Goal: Transaction & Acquisition: Purchase product/service

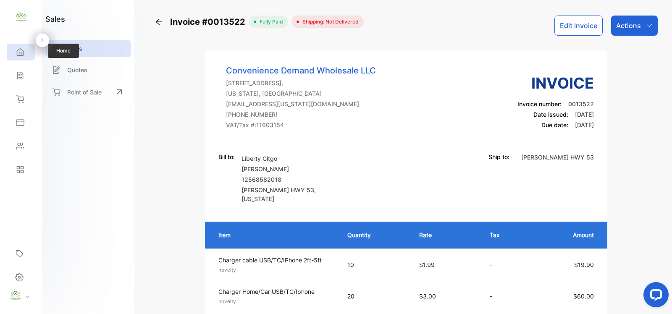
click at [19, 53] on icon at bounding box center [20, 52] width 6 height 7
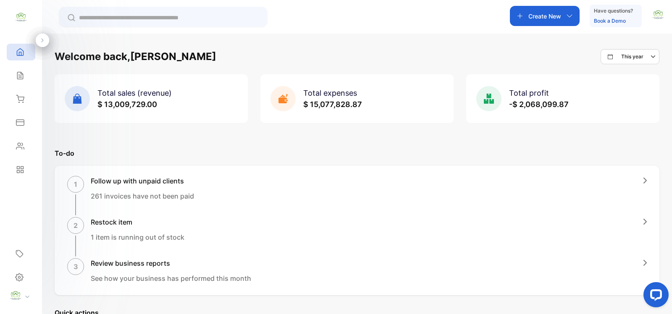
click at [556, 17] on p "Create New" at bounding box center [544, 16] width 33 height 9
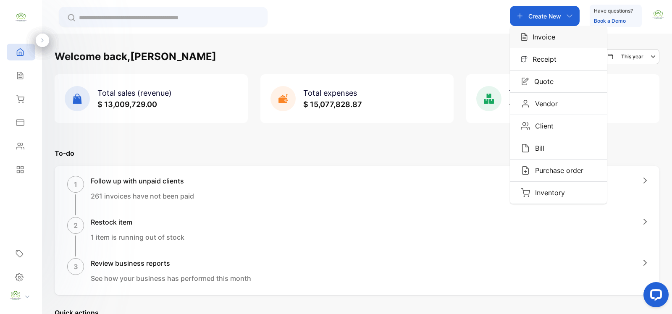
click at [566, 30] on div "Invoice" at bounding box center [558, 37] width 97 height 22
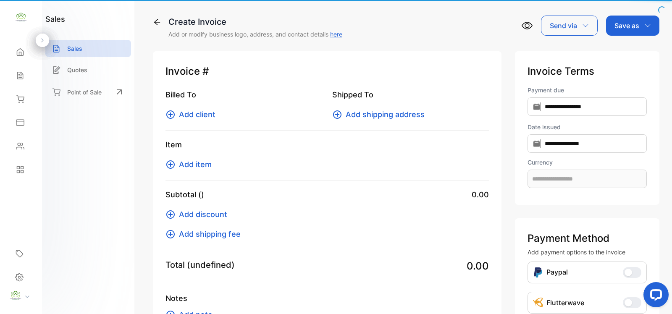
type input "**********"
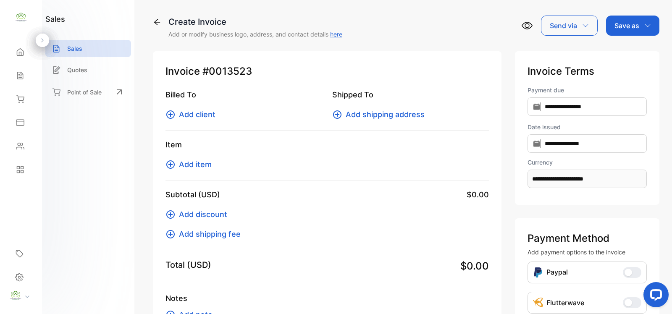
click at [173, 116] on icon at bounding box center [170, 114] width 8 height 8
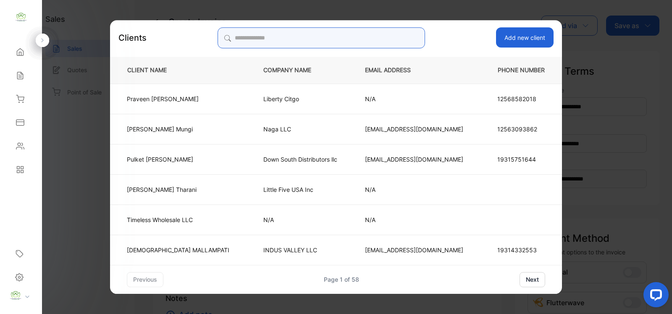
click at [397, 36] on input "search" at bounding box center [321, 37] width 207 height 21
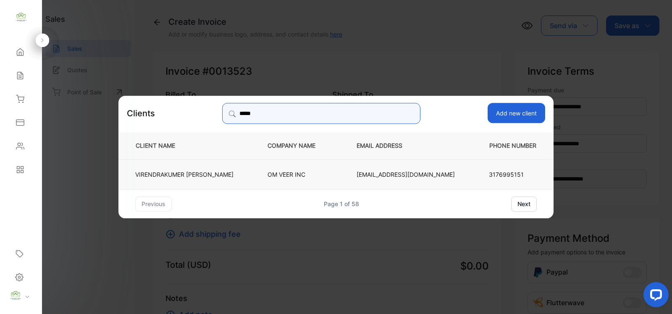
type input "*****"
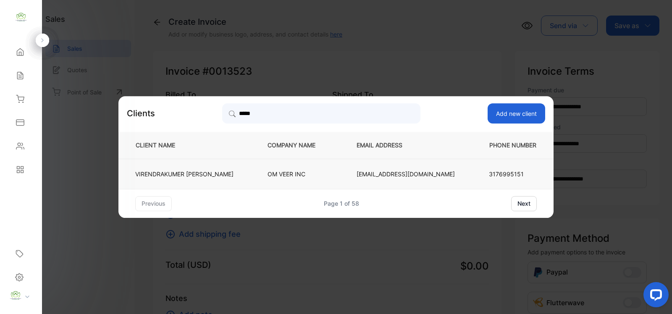
click at [232, 169] on td "VIRENDRAKUMER PATEL" at bounding box center [185, 174] width 135 height 30
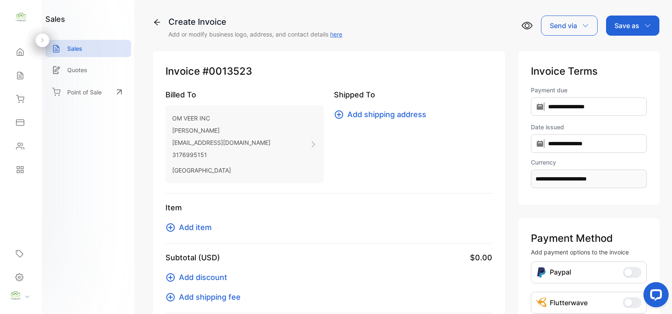
click at [168, 232] on icon at bounding box center [170, 228] width 10 height 10
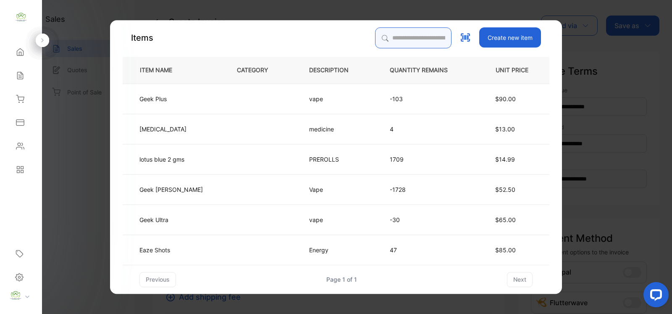
click at [389, 38] on input "search" at bounding box center [413, 37] width 76 height 21
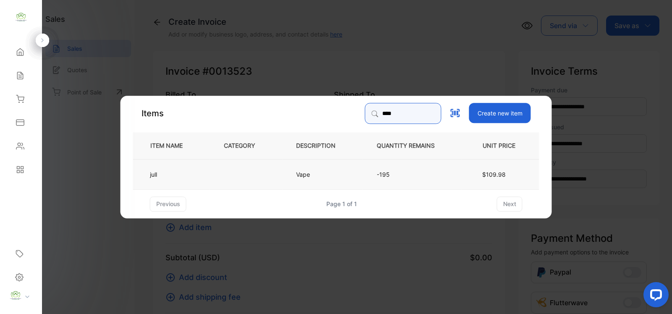
type input "****"
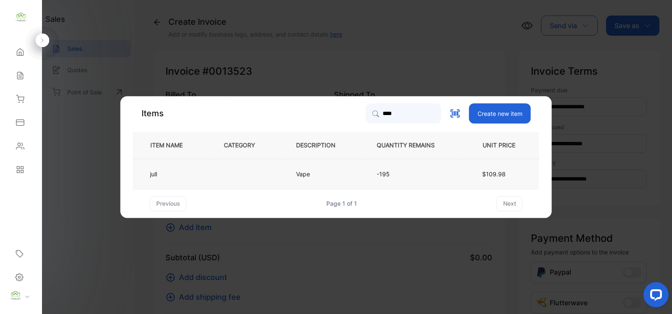
click at [357, 169] on td "Vape" at bounding box center [322, 174] width 81 height 30
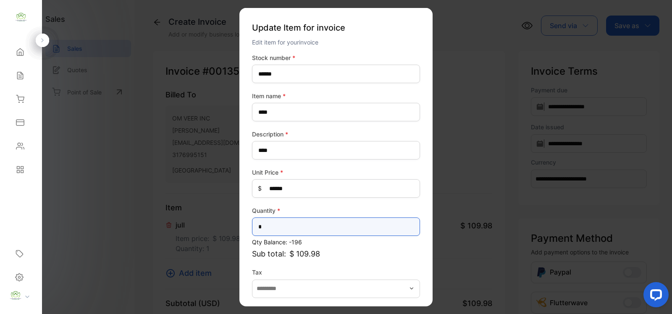
drag, startPoint x: 318, startPoint y: 223, endPoint x: 308, endPoint y: 223, distance: 10.5
click at [318, 223] on input "*" at bounding box center [336, 227] width 168 height 18
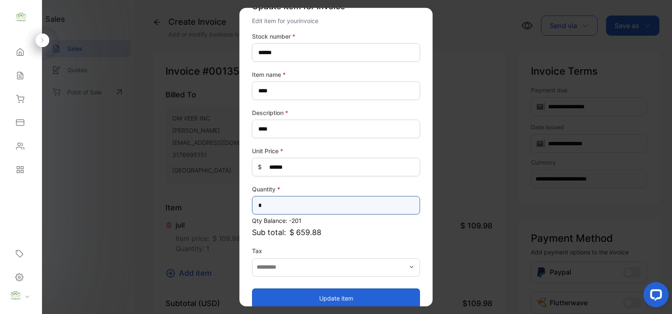
scroll to position [33, 0]
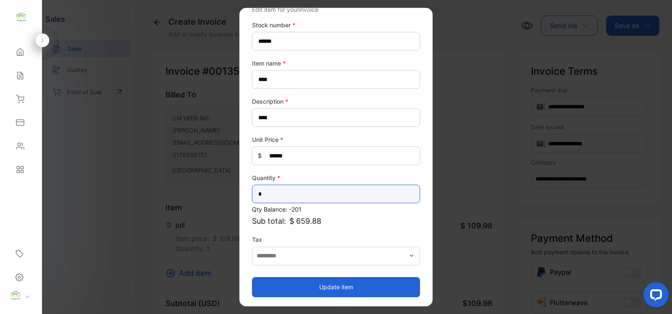
type input "*"
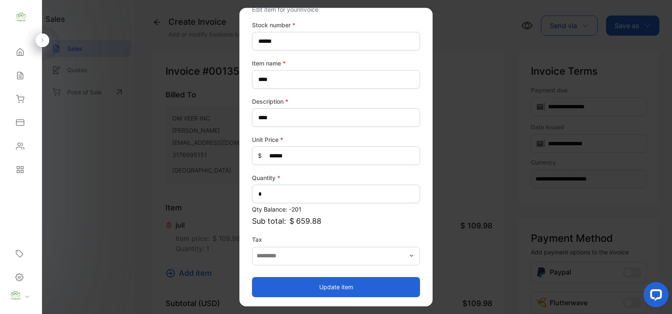
click at [341, 282] on button "Update item" at bounding box center [336, 287] width 168 height 20
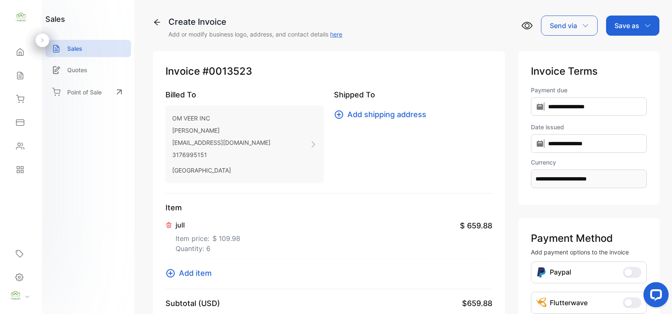
click at [166, 274] on icon at bounding box center [170, 273] width 10 height 10
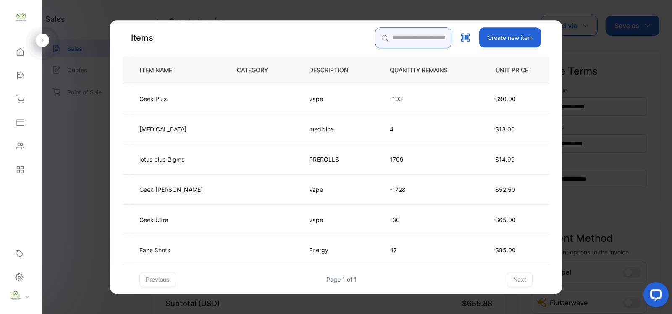
click at [383, 42] on input "search" at bounding box center [413, 37] width 76 height 21
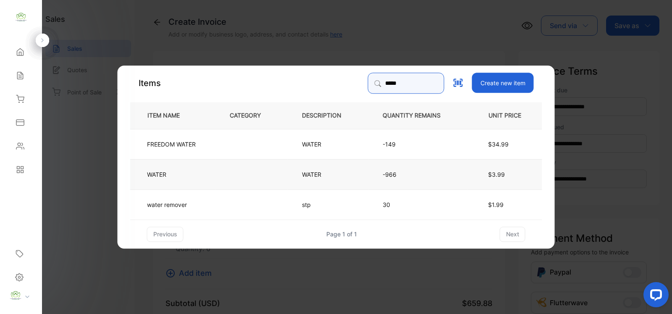
type input "*****"
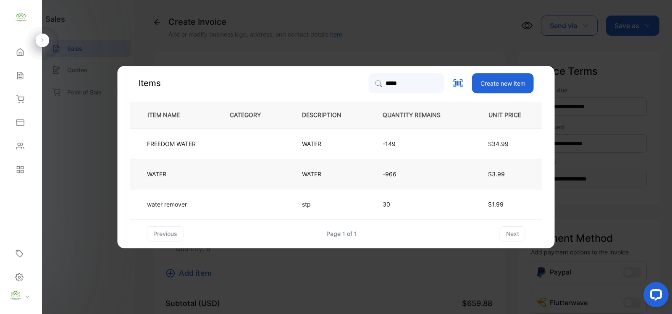
click at [309, 171] on p "WATER" at bounding box center [313, 174] width 22 height 9
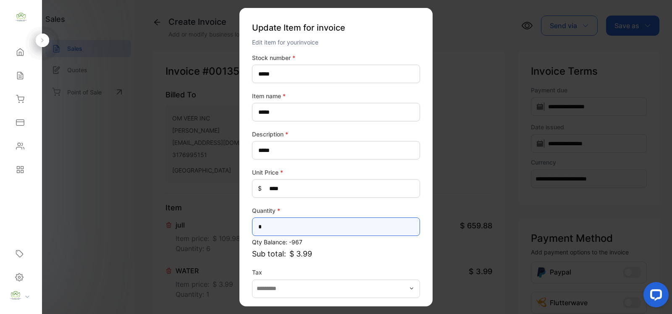
click at [335, 231] on input "*" at bounding box center [336, 227] width 168 height 18
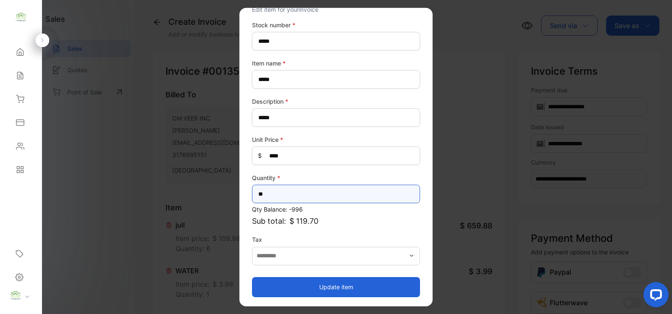
type input "**"
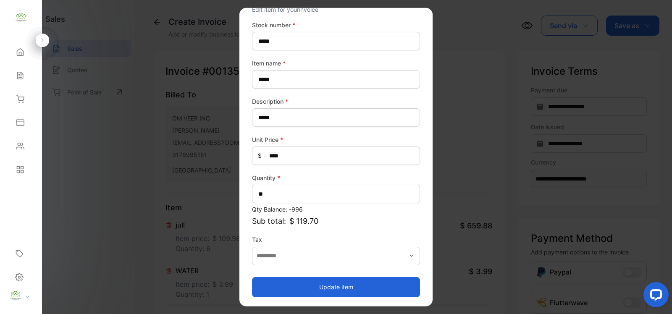
click at [277, 289] on button "Update item" at bounding box center [336, 287] width 168 height 20
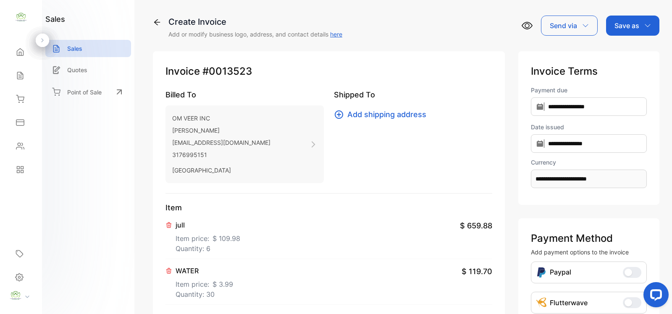
scroll to position [122, 0]
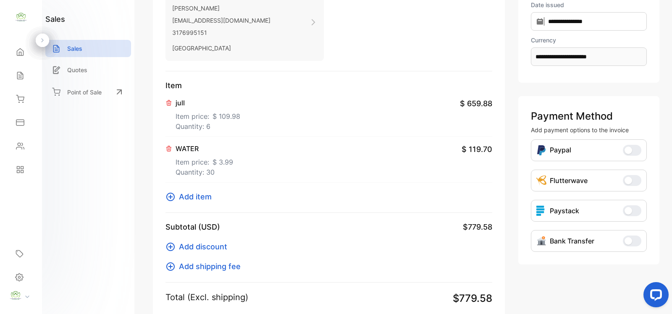
click at [169, 201] on icon at bounding box center [170, 197] width 10 height 10
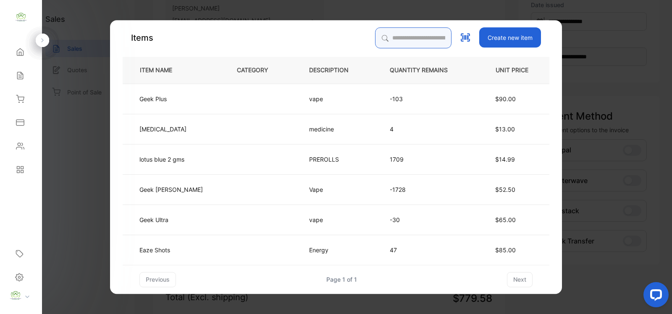
click at [398, 40] on input "search" at bounding box center [413, 37] width 76 height 21
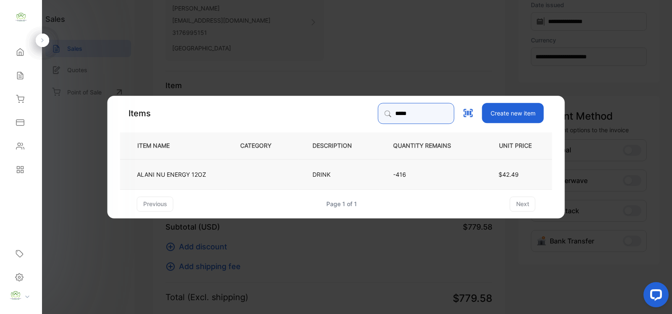
type input "*****"
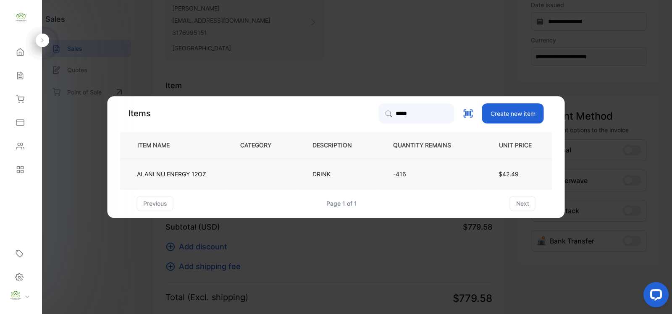
click at [418, 171] on p "-416" at bounding box center [428, 174] width 71 height 9
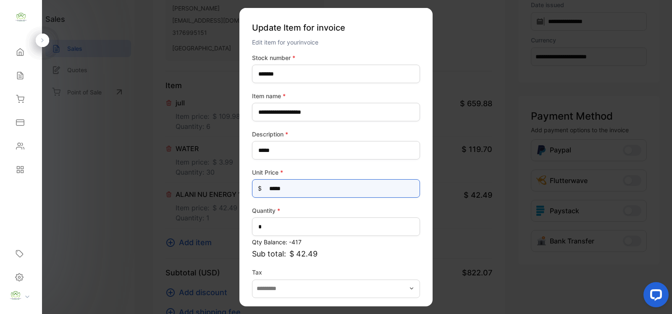
click at [307, 179] on Price-inputprice "*****" at bounding box center [336, 188] width 168 height 18
type Price-inputprice "*****"
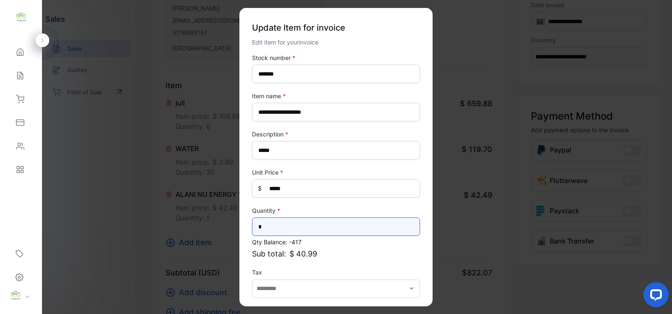
click at [315, 234] on input "*" at bounding box center [336, 227] width 168 height 18
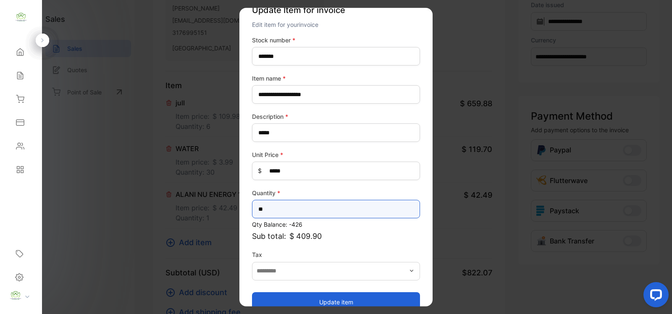
scroll to position [33, 0]
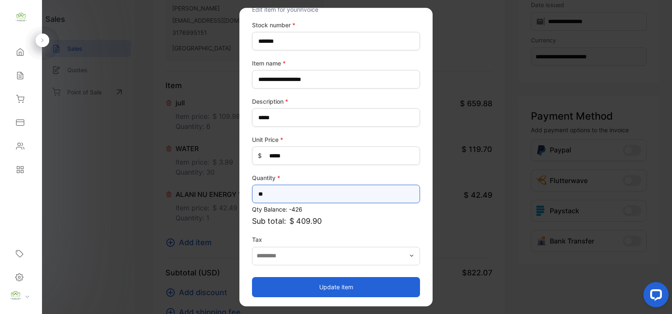
type input "**"
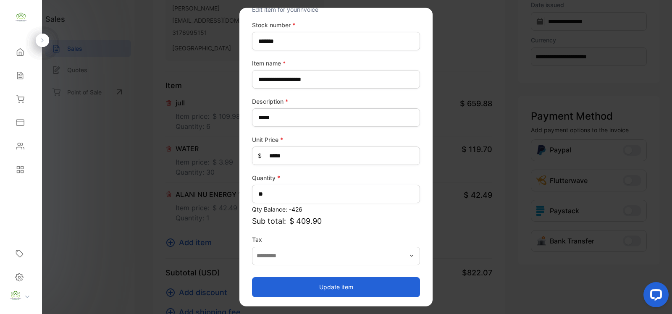
click at [362, 286] on button "Update item" at bounding box center [336, 287] width 168 height 20
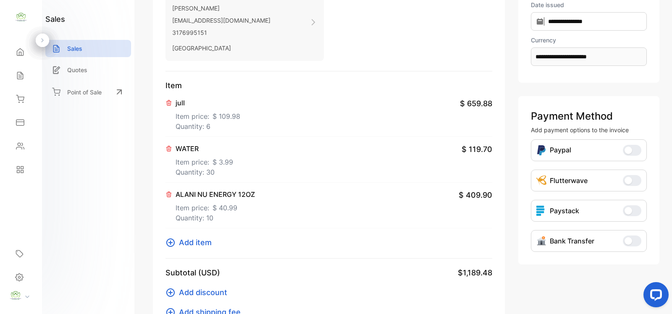
drag, startPoint x: 166, startPoint y: 241, endPoint x: 175, endPoint y: 241, distance: 8.8
click at [175, 241] on icon at bounding box center [170, 243] width 10 height 10
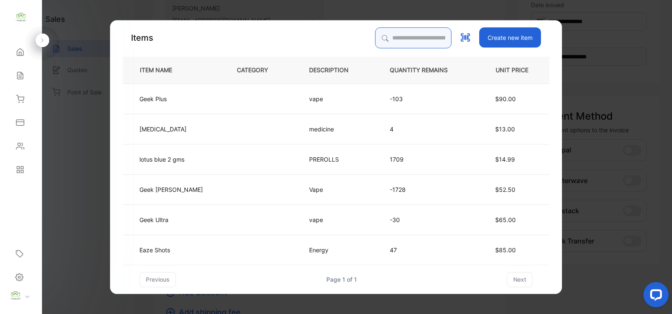
click at [402, 40] on input "search" at bounding box center [413, 37] width 76 height 21
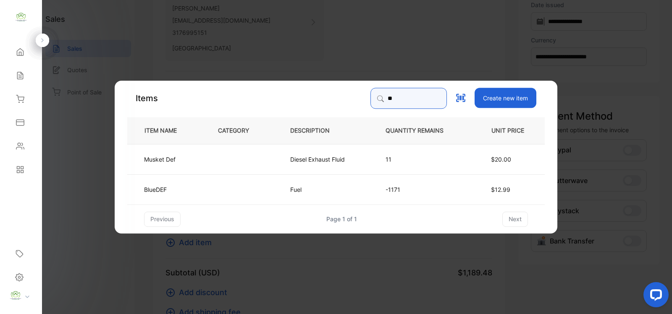
type input "*"
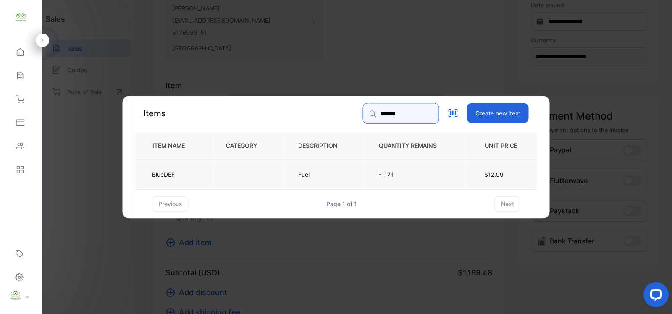
type input "*******"
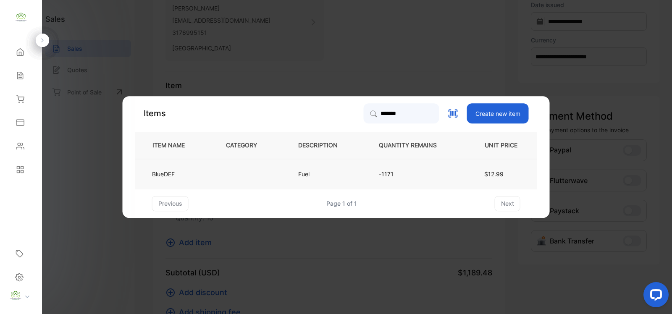
click at [252, 169] on td at bounding box center [248, 174] width 72 height 30
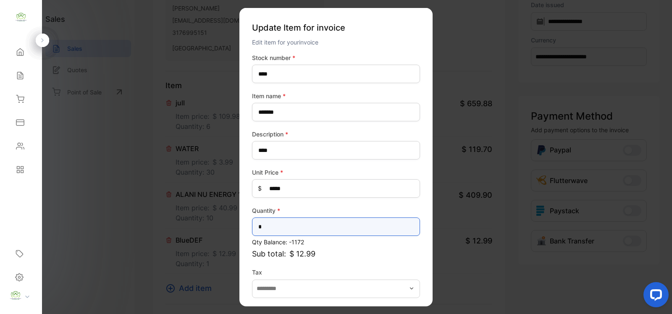
drag, startPoint x: 342, startPoint y: 231, endPoint x: 337, endPoint y: 230, distance: 5.6
click at [342, 231] on input "*" at bounding box center [336, 227] width 168 height 18
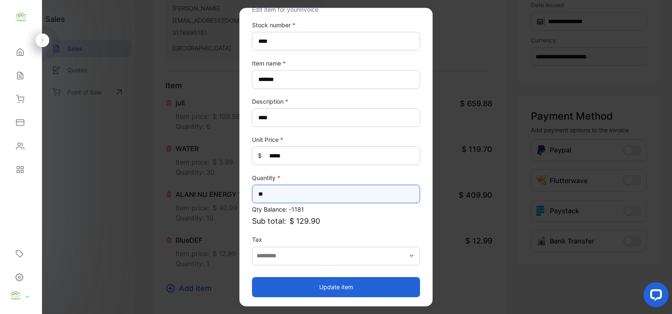
type input "**"
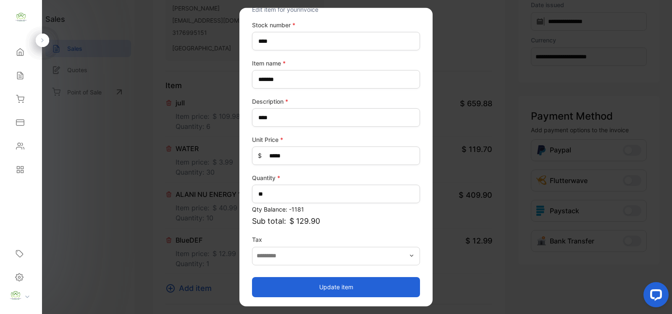
click at [375, 286] on button "Update item" at bounding box center [336, 287] width 168 height 20
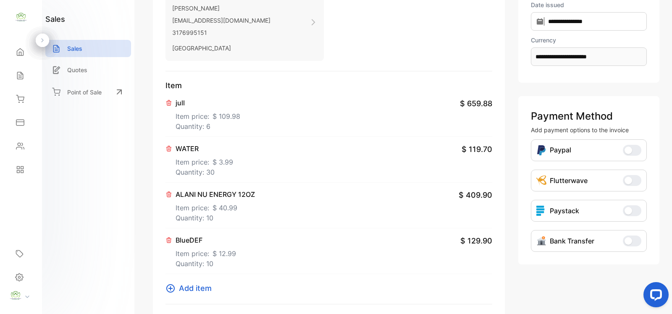
click at [169, 291] on icon at bounding box center [170, 288] width 10 height 10
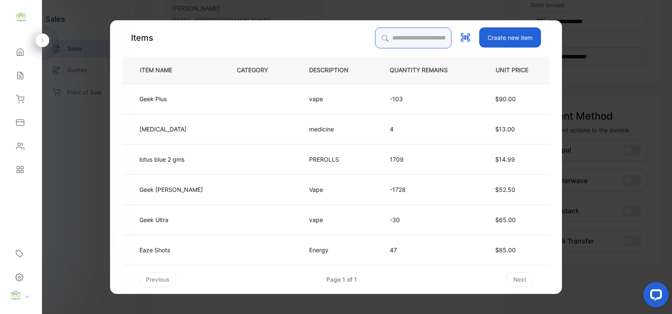
click at [411, 31] on input "search" at bounding box center [413, 37] width 76 height 21
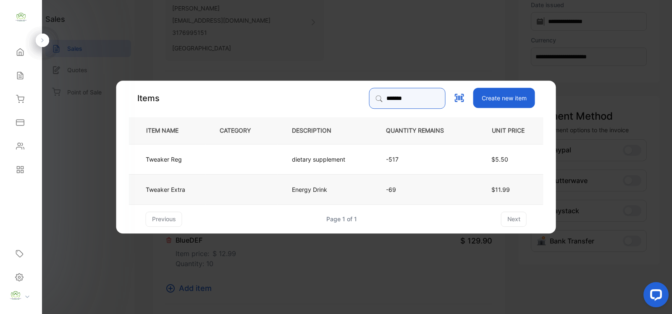
type input "*******"
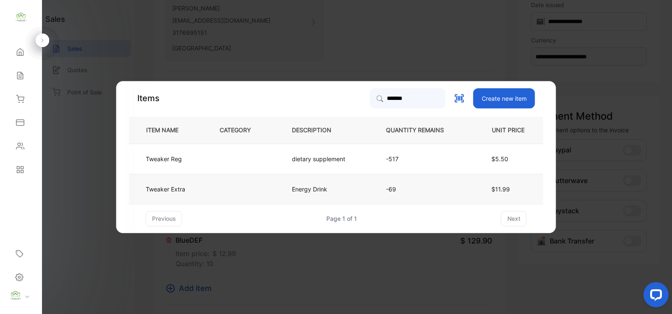
click at [341, 188] on td "Energy Drink" at bounding box center [325, 189] width 94 height 30
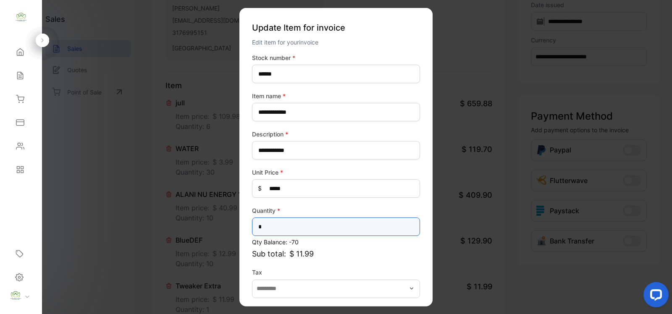
drag, startPoint x: 333, startPoint y: 228, endPoint x: 326, endPoint y: 228, distance: 7.2
click at [332, 228] on input "*" at bounding box center [336, 227] width 168 height 18
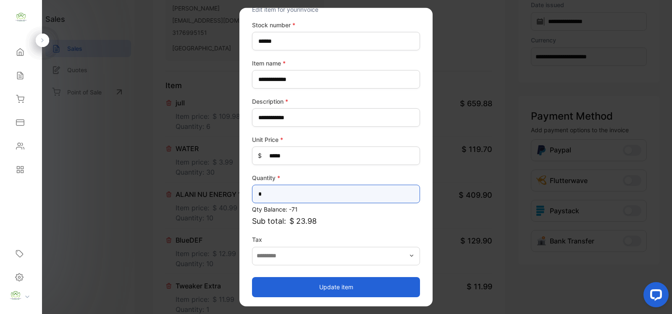
type input "*"
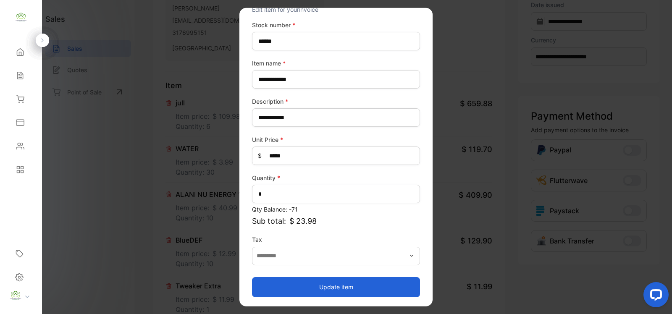
click at [320, 292] on button "Update item" at bounding box center [336, 287] width 168 height 20
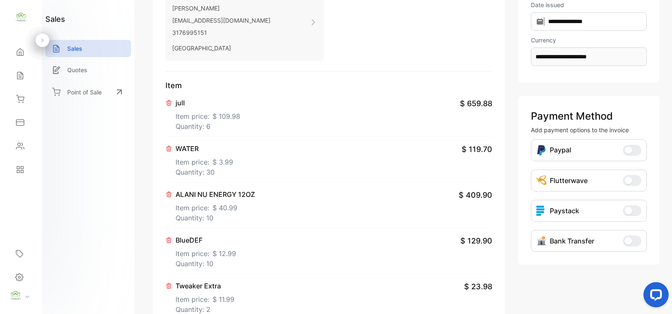
scroll to position [367, 0]
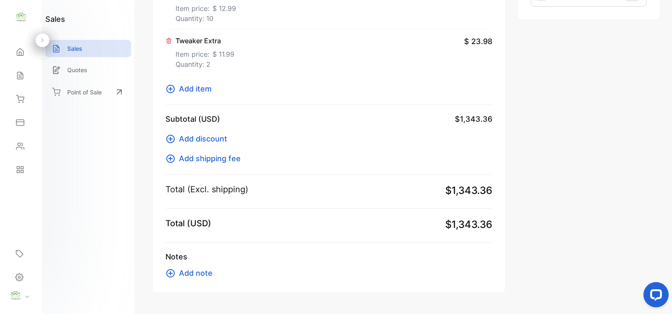
click at [172, 92] on icon at bounding box center [170, 89] width 8 height 8
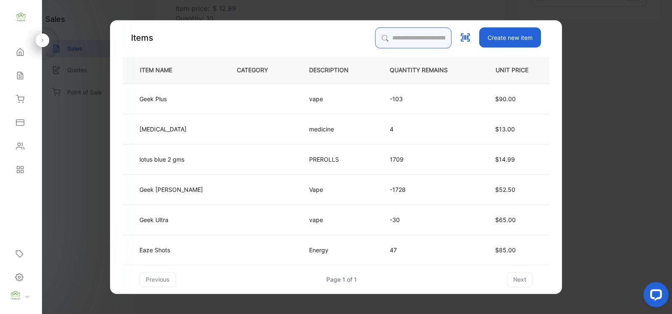
click at [401, 36] on input "search" at bounding box center [413, 37] width 76 height 21
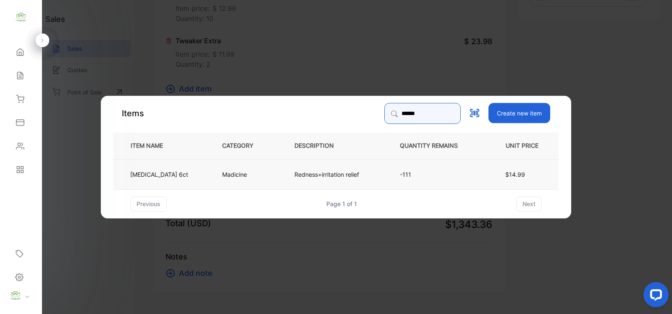
type input "******"
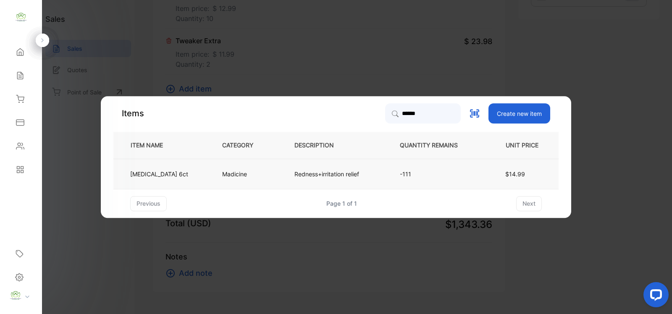
click at [222, 172] on p "Madicine" at bounding box center [234, 174] width 25 height 9
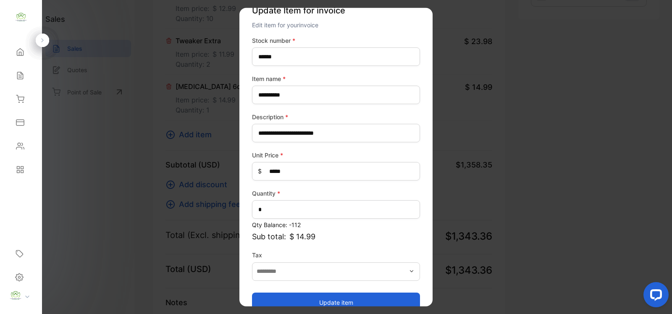
scroll to position [33, 0]
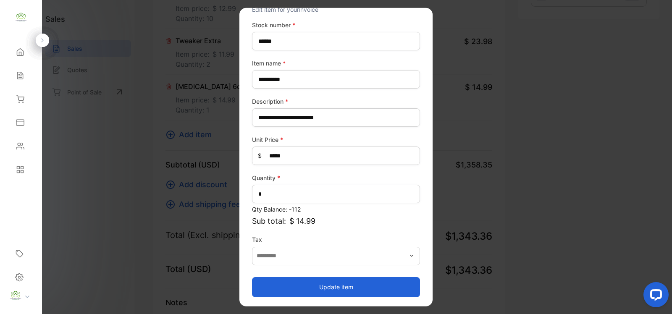
click at [375, 294] on button "Update item" at bounding box center [336, 287] width 168 height 20
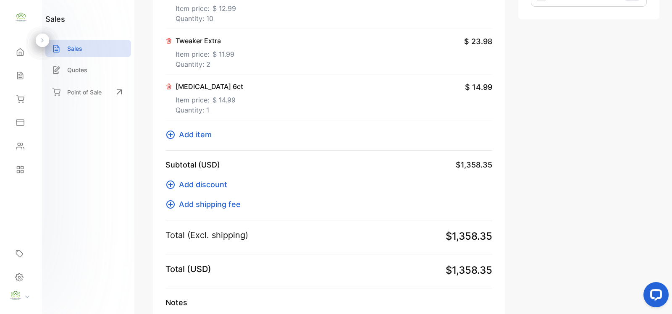
click at [174, 137] on icon at bounding box center [170, 135] width 10 height 10
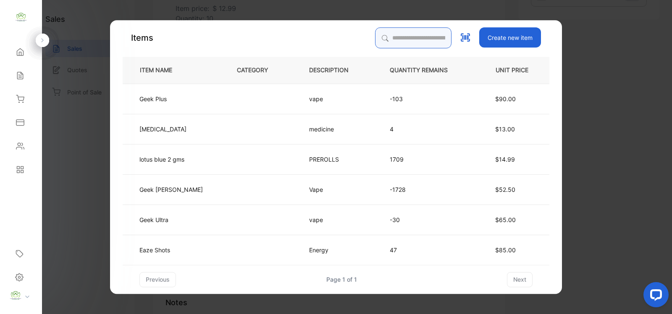
click at [393, 36] on input "search" at bounding box center [413, 37] width 76 height 21
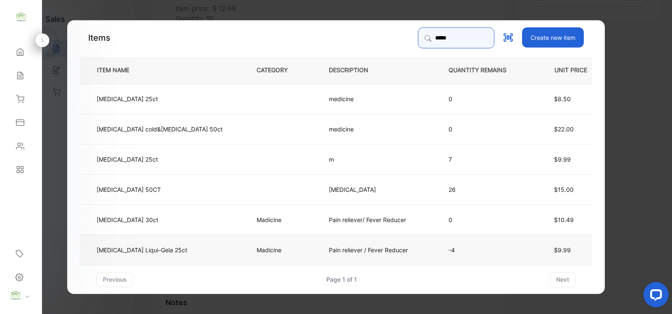
type input "*****"
click at [184, 251] on td "Advil Liqui-Gela 25ct" at bounding box center [161, 249] width 163 height 30
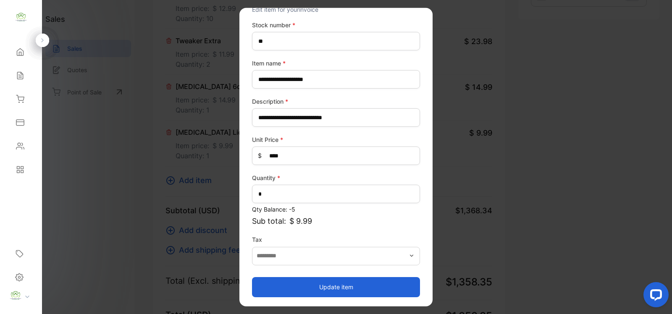
click at [345, 283] on button "Update item" at bounding box center [336, 287] width 168 height 20
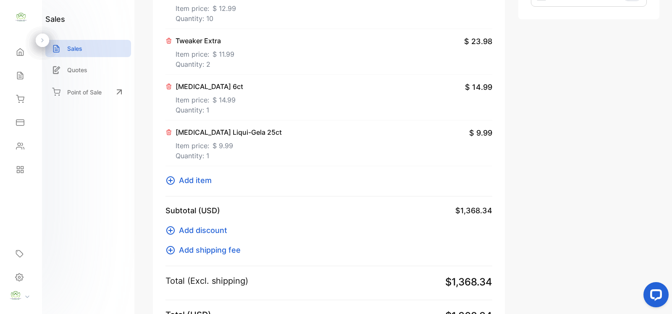
click at [166, 176] on icon at bounding box center [170, 181] width 10 height 10
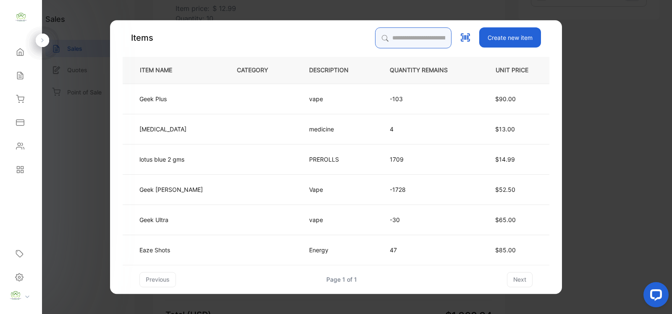
click at [415, 40] on input "search" at bounding box center [413, 37] width 76 height 21
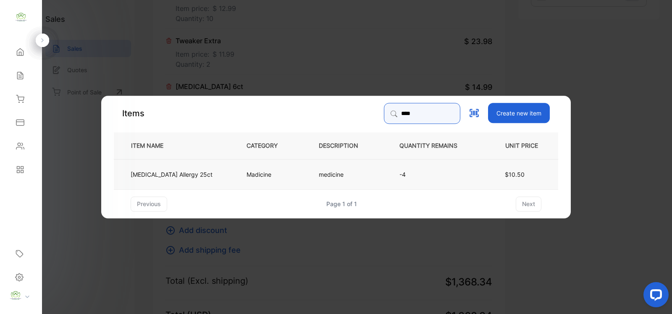
type input "****"
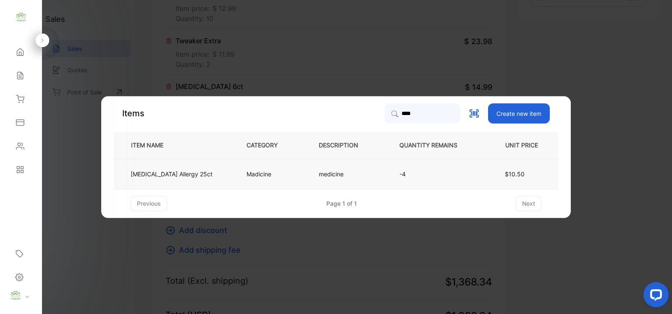
click at [256, 167] on td "Madicine" at bounding box center [269, 174] width 72 height 30
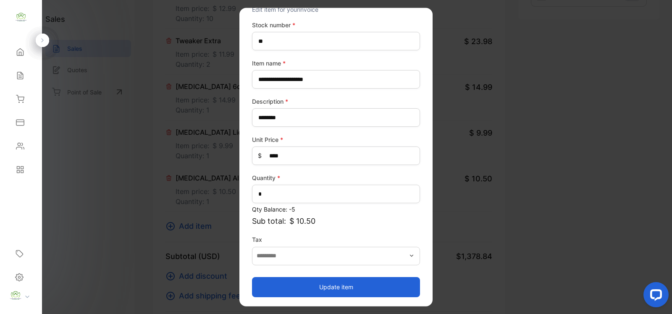
click at [367, 279] on button "Update item" at bounding box center [336, 287] width 168 height 20
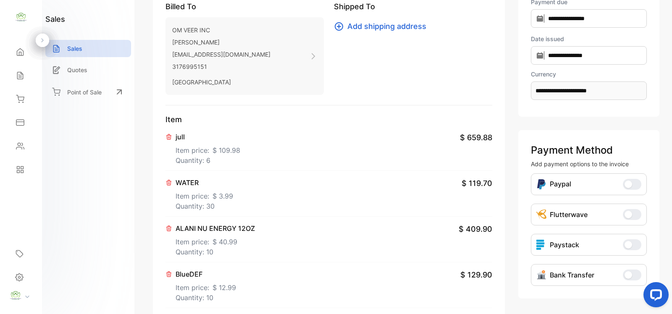
scroll to position [0, 0]
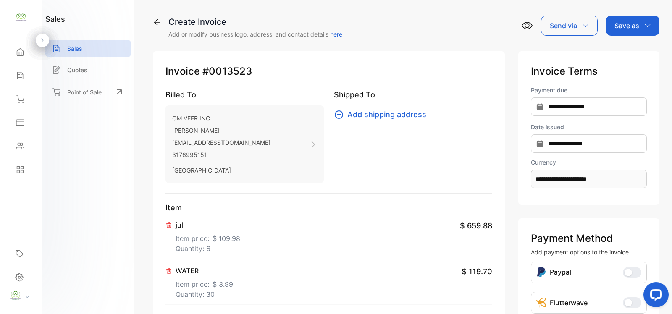
click at [629, 21] on p "Save as" at bounding box center [626, 26] width 25 height 10
click at [648, 57] on div "Invoice" at bounding box center [630, 53] width 48 height 17
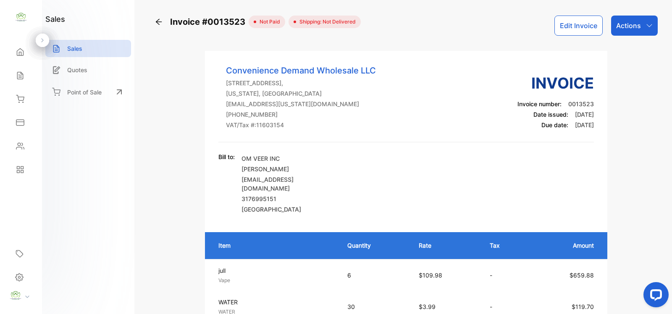
click at [623, 24] on p "Actions" at bounding box center [628, 26] width 25 height 10
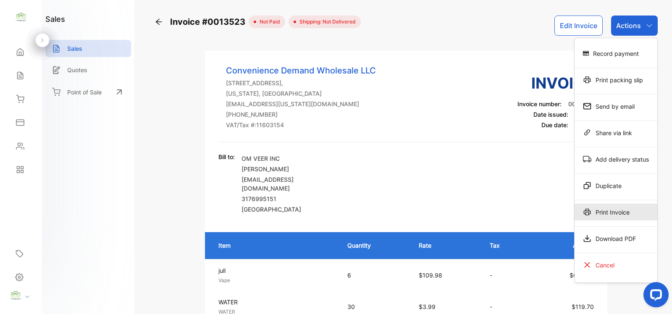
click at [620, 217] on div "Print Invoice" at bounding box center [616, 212] width 83 height 17
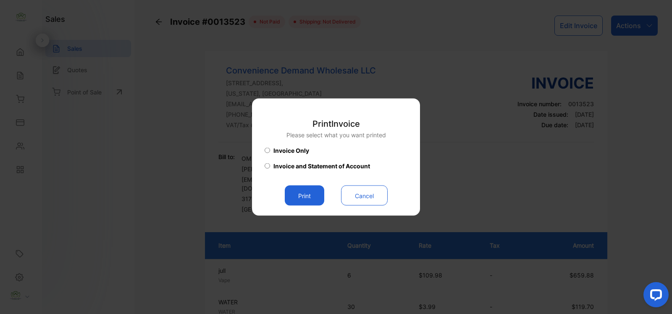
click at [288, 197] on button "Print" at bounding box center [304, 196] width 39 height 20
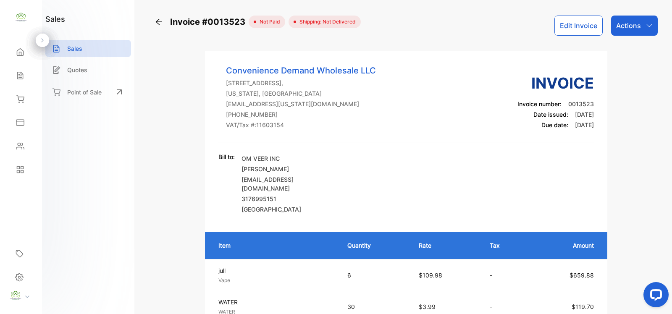
click at [74, 47] on p "Sales" at bounding box center [74, 48] width 15 height 9
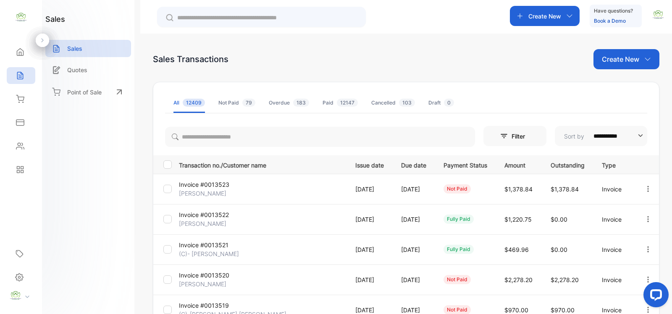
click at [620, 59] on p "Create New" at bounding box center [620, 59] width 37 height 10
click at [622, 88] on span "Invoice" at bounding box center [628, 87] width 20 height 9
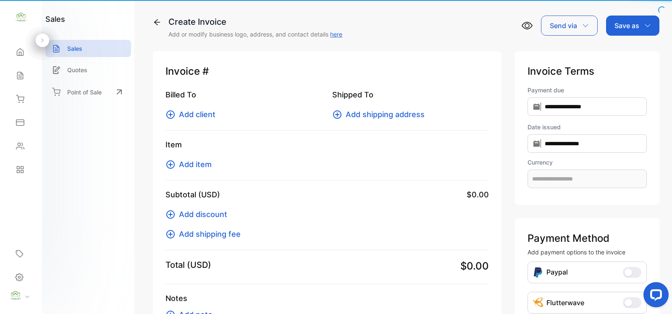
type input "**********"
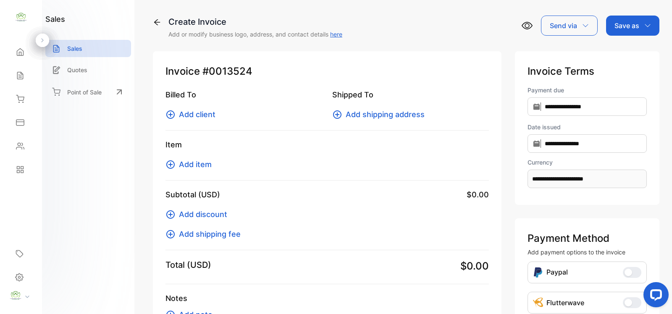
click at [190, 116] on span "Add client" at bounding box center [197, 114] width 37 height 11
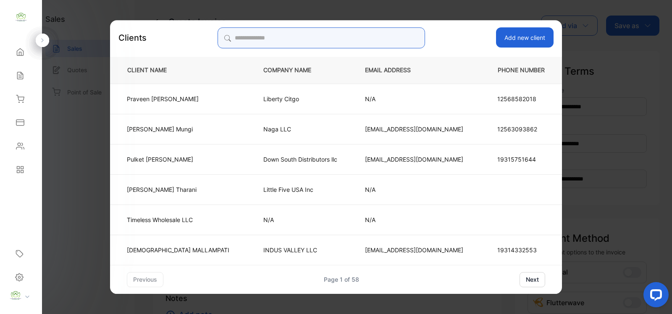
click at [255, 34] on input "search" at bounding box center [321, 37] width 207 height 21
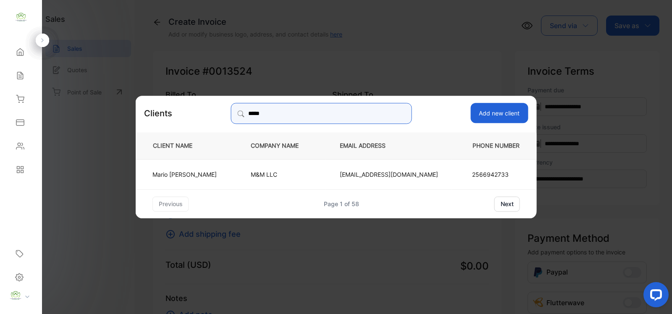
type input "*****"
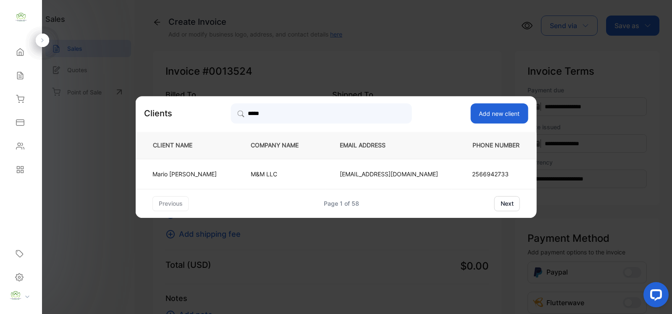
click at [288, 173] on p "M&M LLC" at bounding box center [281, 174] width 61 height 9
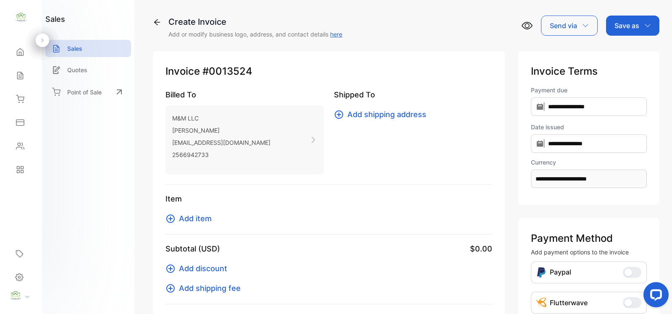
click at [202, 218] on span "Add item" at bounding box center [195, 218] width 33 height 11
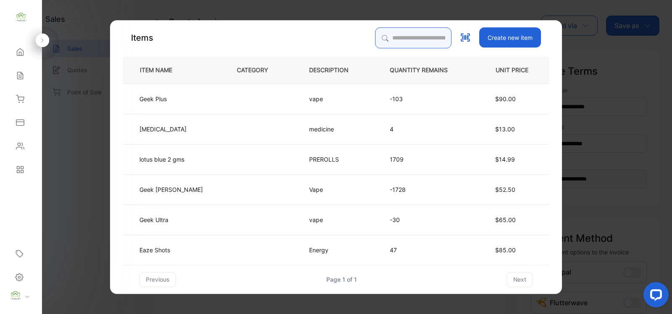
click at [375, 39] on input "search" at bounding box center [413, 37] width 76 height 21
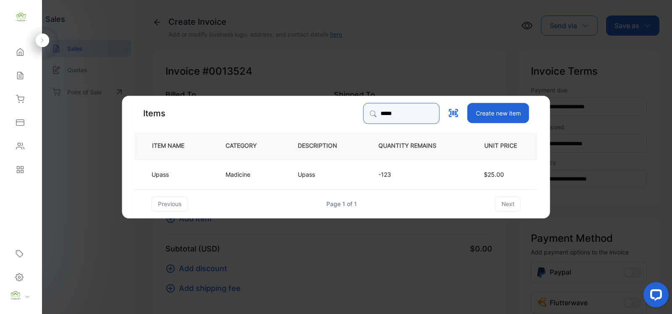
type input "*****"
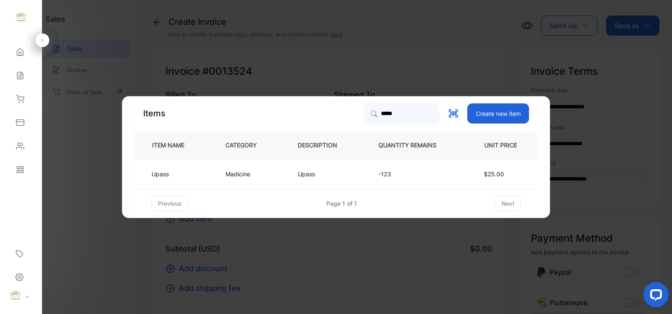
click at [303, 173] on p "Upass" at bounding box center [309, 174] width 22 height 9
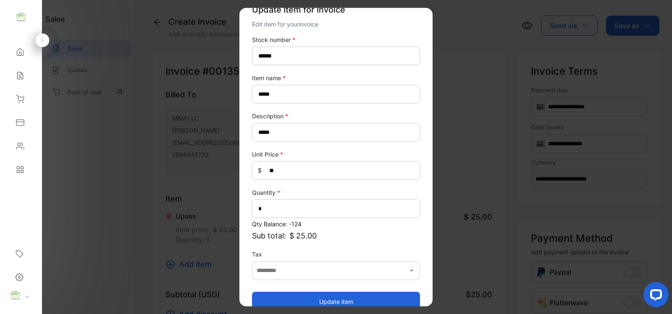
scroll to position [33, 0]
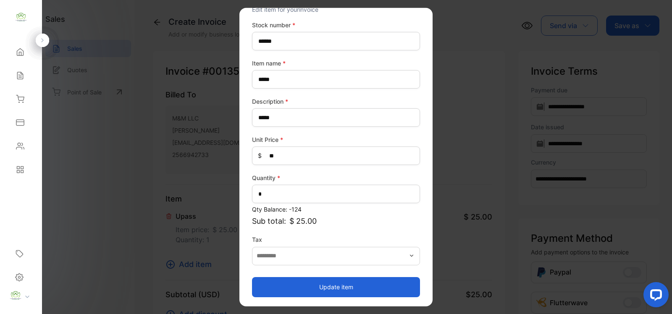
click at [349, 287] on button "Update item" at bounding box center [336, 287] width 168 height 20
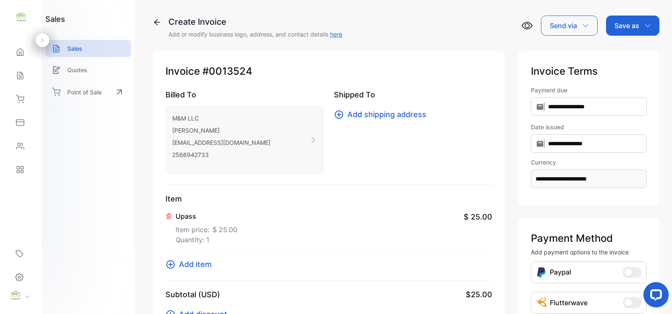
click at [202, 267] on span "Add item" at bounding box center [195, 264] width 33 height 11
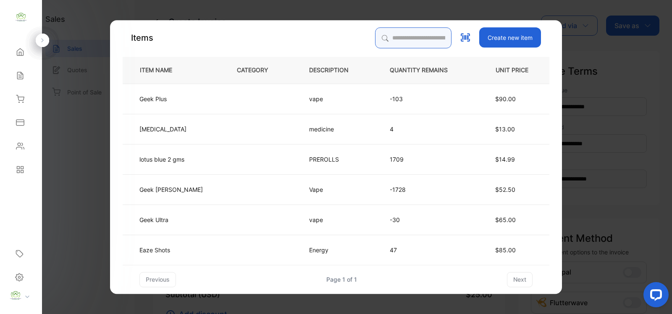
click at [375, 34] on input "search" at bounding box center [413, 37] width 76 height 21
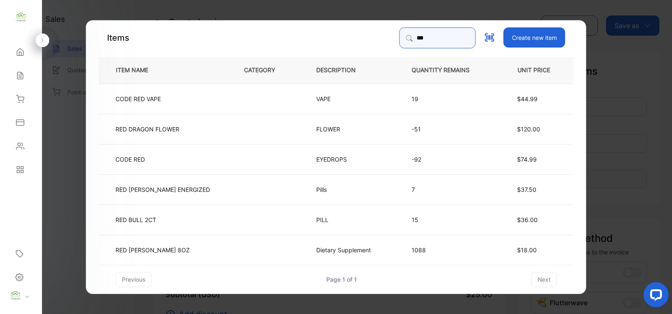
type input "*******"
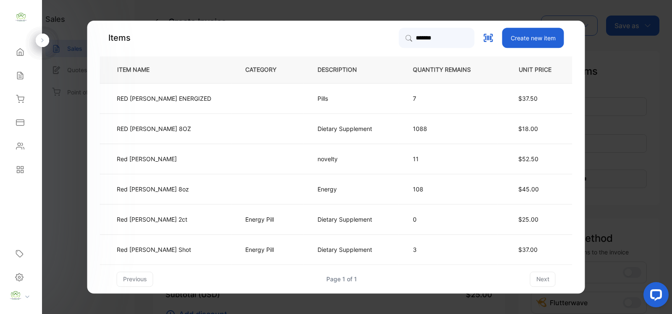
click at [185, 223] on td "Red Dawn 2ct" at bounding box center [165, 219] width 131 height 30
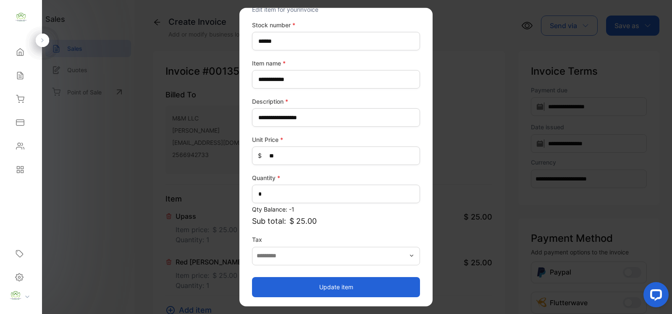
click at [336, 286] on button "Update item" at bounding box center [336, 287] width 168 height 20
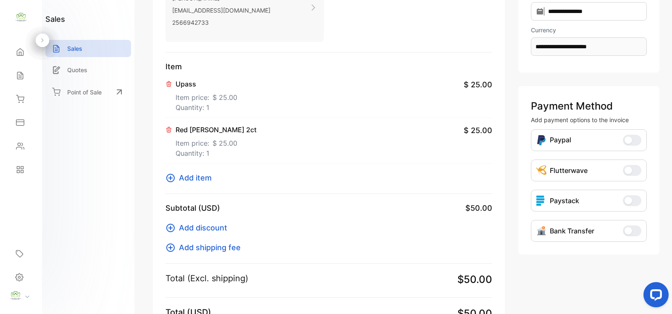
scroll to position [247, 0]
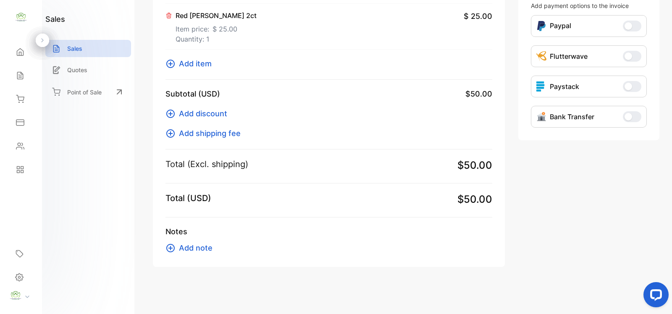
click at [206, 62] on span "Add item" at bounding box center [195, 63] width 33 height 11
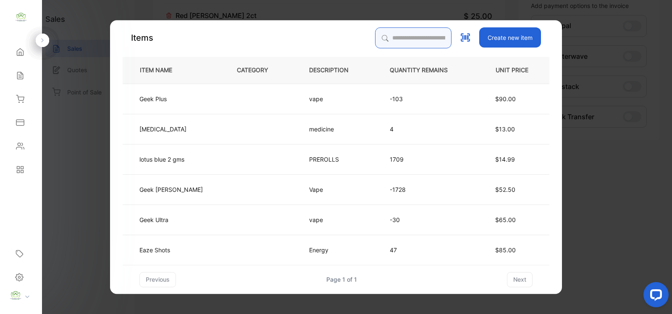
click at [375, 37] on input "search" at bounding box center [413, 37] width 76 height 21
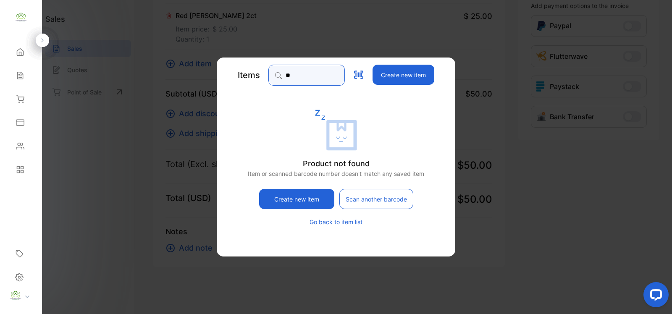
type input "*"
type input "*****"
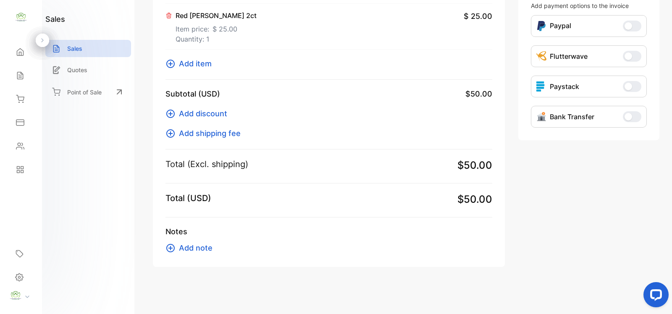
click at [196, 65] on span "Add item" at bounding box center [195, 63] width 33 height 11
click at [199, 63] on span "Add item" at bounding box center [195, 63] width 33 height 11
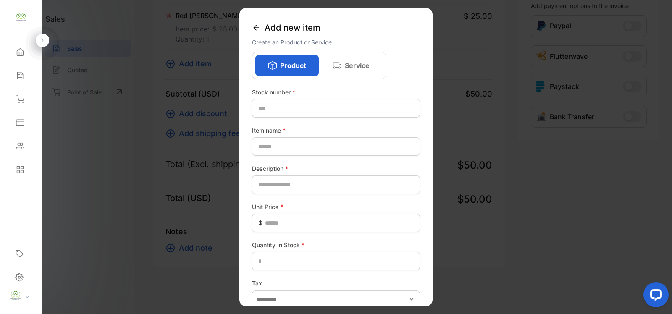
click at [257, 26] on icon at bounding box center [256, 28] width 8 height 8
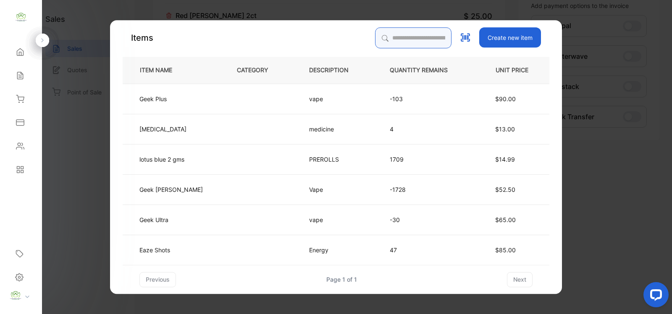
click at [375, 37] on input "search" at bounding box center [413, 37] width 76 height 21
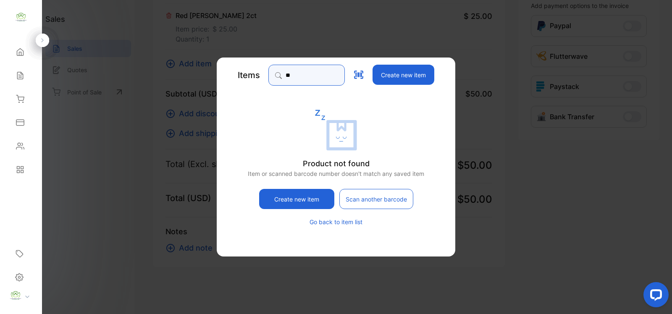
type input "*"
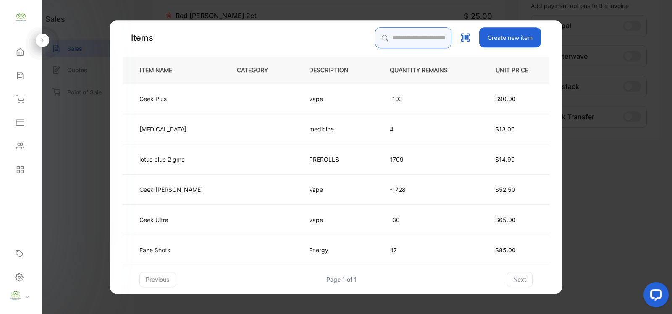
type input "*"
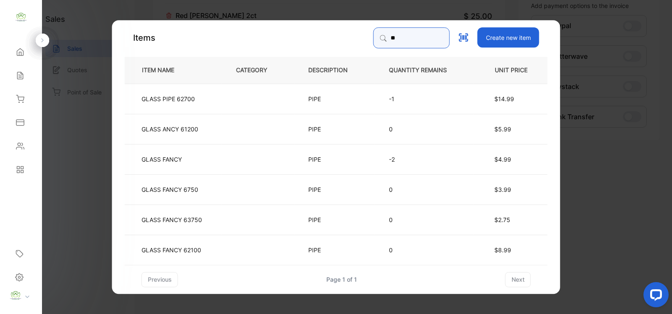
type input "*"
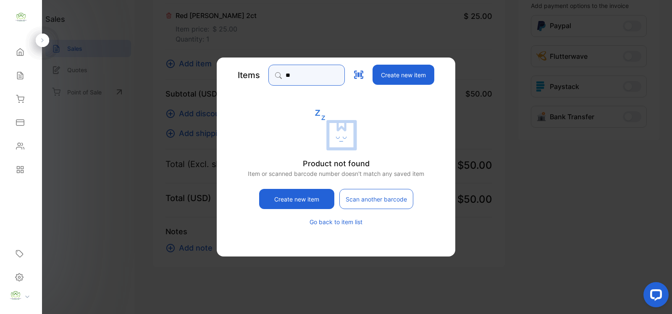
type input "*"
type input "*********"
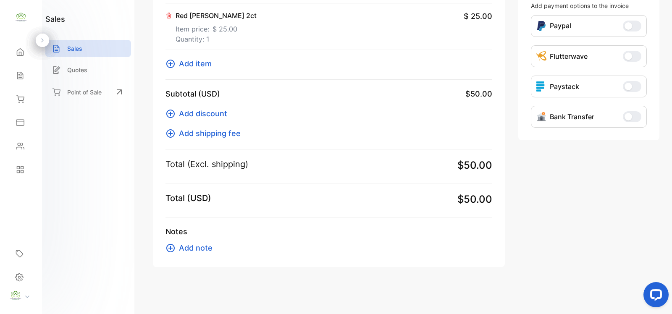
click at [192, 62] on span "Add item" at bounding box center [195, 63] width 33 height 11
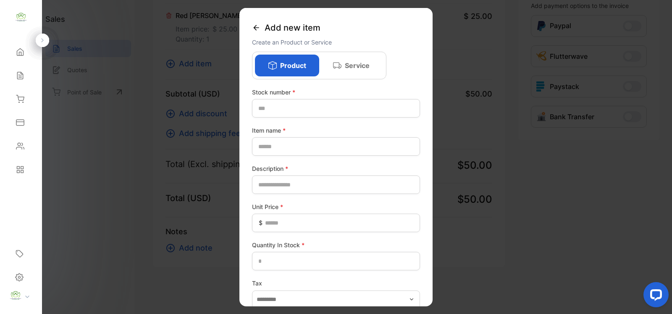
click at [253, 28] on icon at bounding box center [256, 28] width 8 height 8
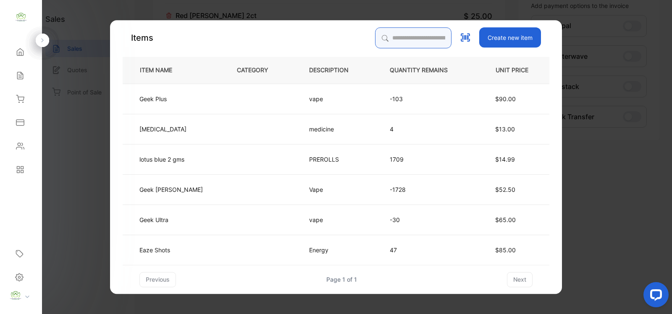
click at [376, 36] on input "search" at bounding box center [413, 37] width 76 height 21
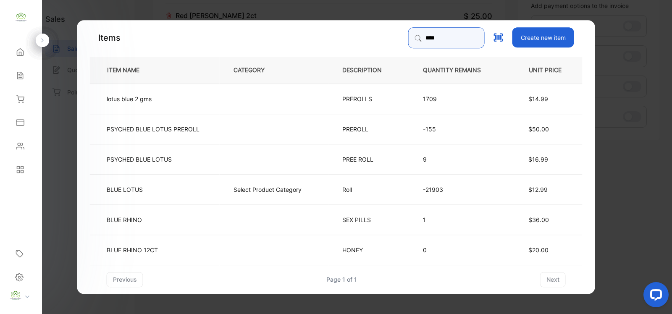
type input "*********"
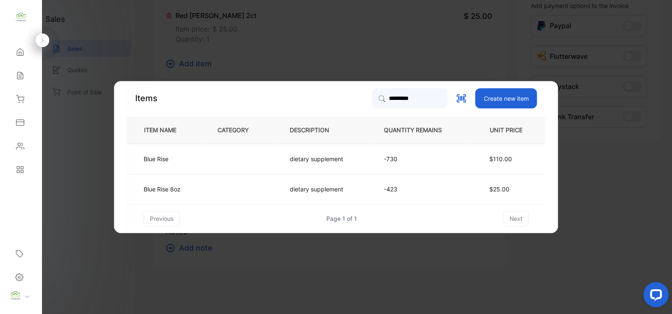
click at [432, 190] on p "-423" at bounding box center [419, 189] width 71 height 9
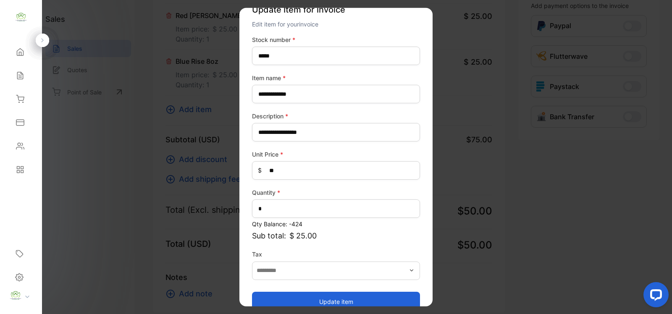
scroll to position [33, 0]
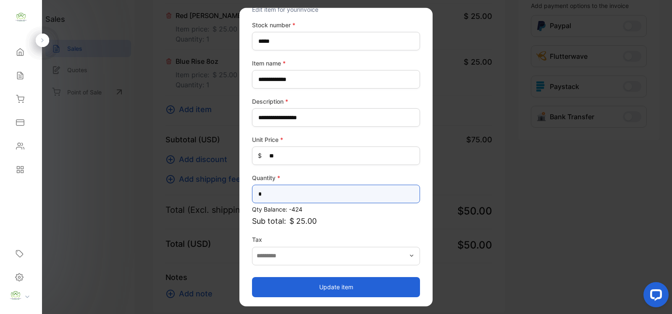
click at [267, 197] on input "*" at bounding box center [336, 194] width 168 height 18
type input "*"
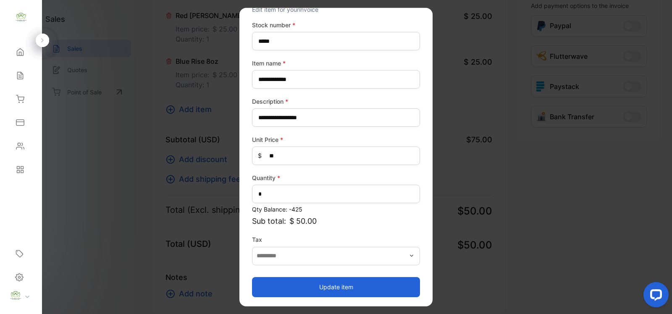
click at [323, 287] on button "Update item" at bounding box center [336, 287] width 168 height 20
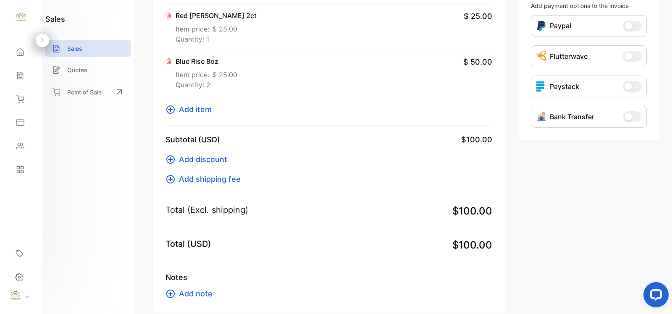
click at [188, 108] on span "Add item" at bounding box center [195, 109] width 33 height 11
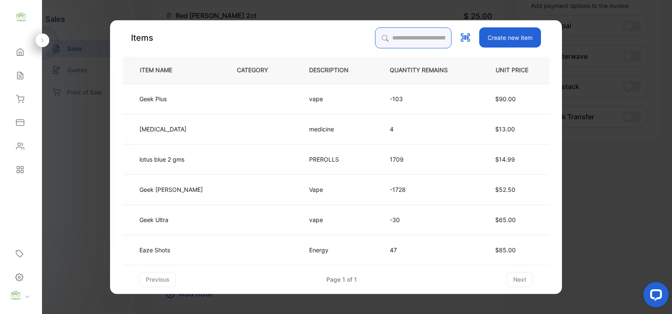
click at [386, 42] on input "search" at bounding box center [413, 37] width 76 height 21
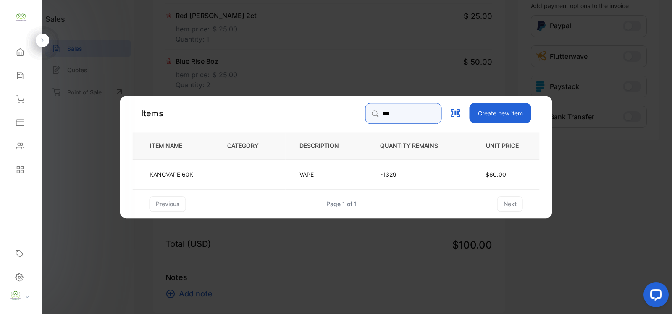
type input "***"
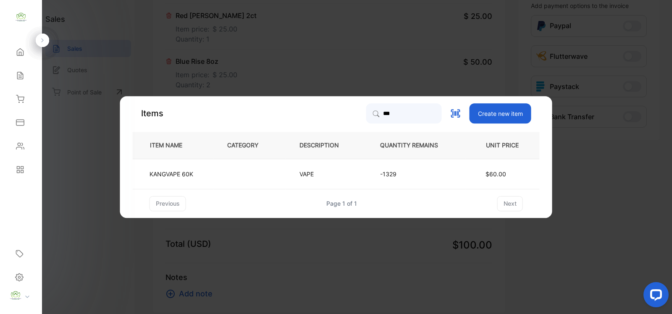
click at [257, 175] on td at bounding box center [249, 174] width 72 height 30
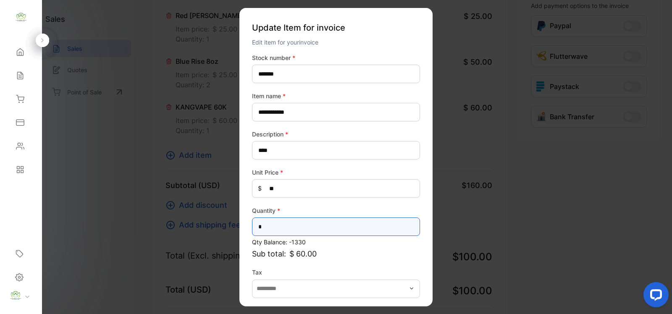
click at [271, 230] on input "*" at bounding box center [336, 227] width 168 height 18
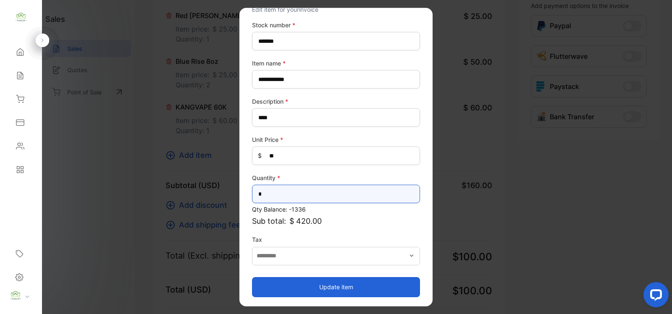
type input "*"
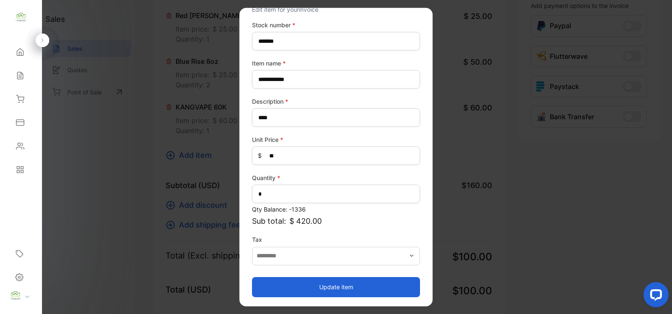
click at [328, 287] on button "Update item" at bounding box center [336, 287] width 168 height 20
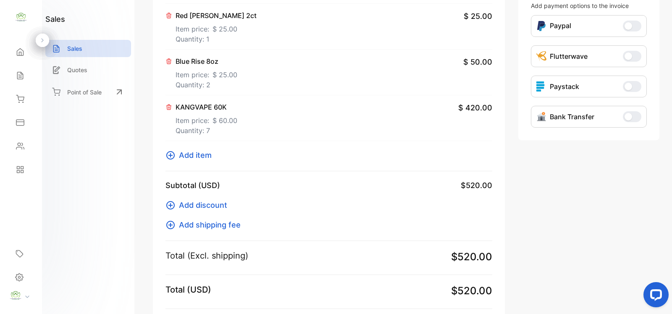
click at [200, 156] on span "Add item" at bounding box center [195, 155] width 33 height 11
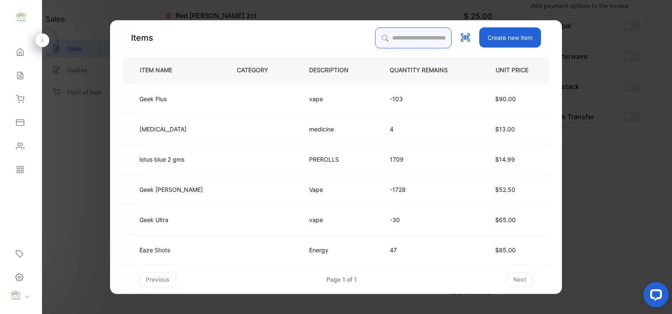
click at [378, 37] on input "search" at bounding box center [413, 37] width 76 height 21
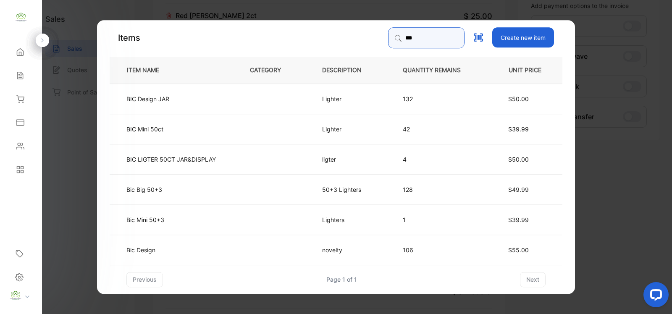
type input "***"
click at [255, 191] on td at bounding box center [272, 189] width 72 height 30
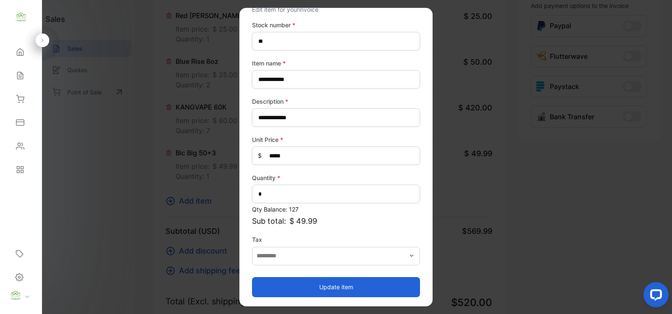
click at [341, 286] on button "Update item" at bounding box center [336, 287] width 168 height 20
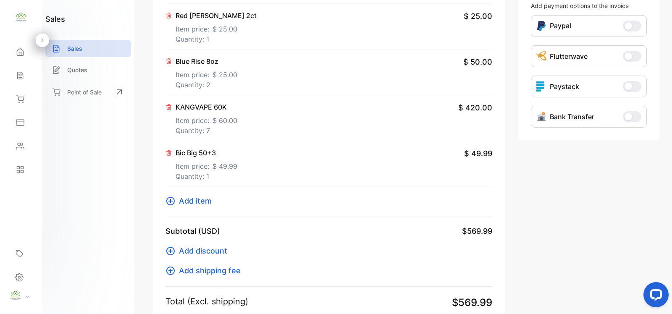
click at [199, 204] on span "Add item" at bounding box center [195, 200] width 33 height 11
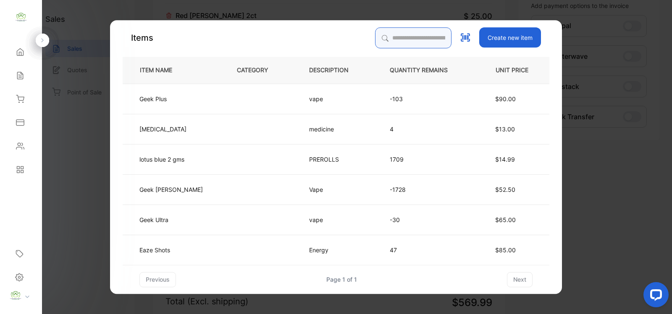
click at [375, 34] on input "search" at bounding box center [413, 37] width 76 height 21
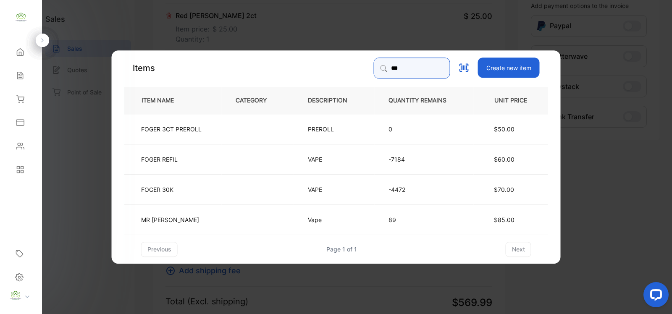
type input "***"
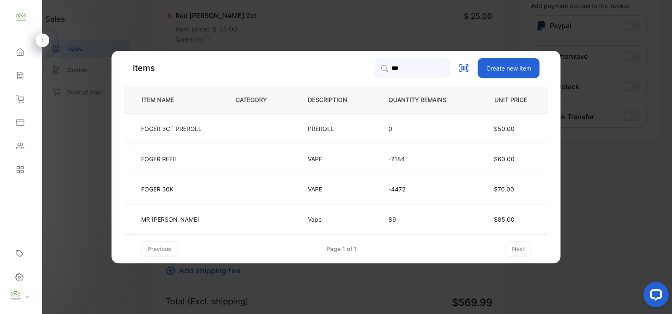
click at [213, 190] on td "FOGER 30K" at bounding box center [172, 189] width 97 height 30
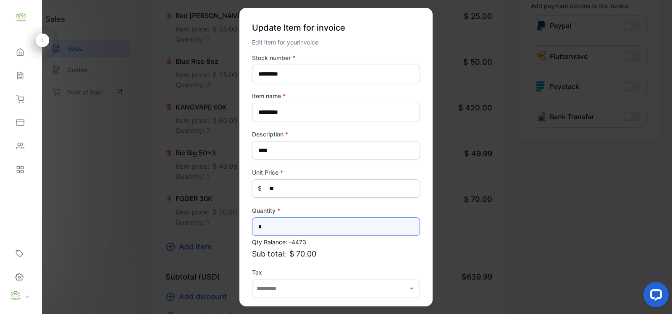
click at [268, 225] on input "*" at bounding box center [336, 227] width 168 height 18
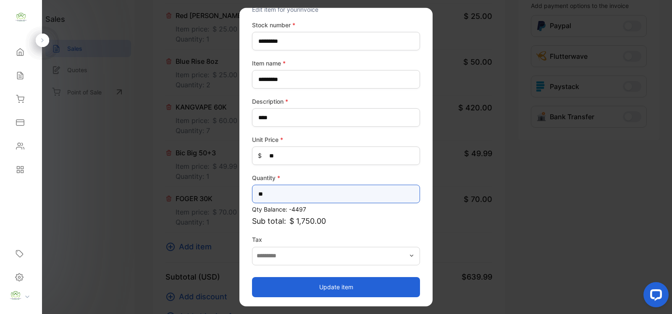
type input "**"
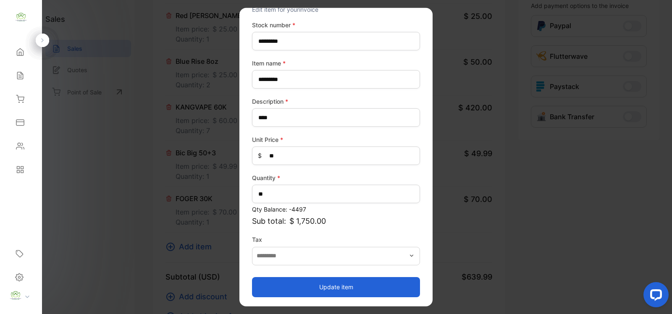
click at [414, 218] on p "Sub total: $ 1,750.00" at bounding box center [336, 220] width 168 height 11
click at [348, 289] on button "Update item" at bounding box center [336, 287] width 168 height 20
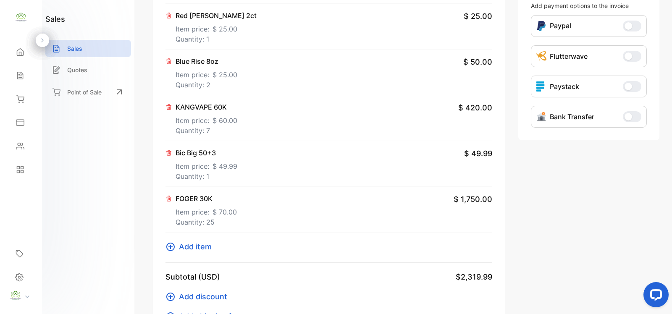
click at [192, 246] on span "Add item" at bounding box center [195, 246] width 33 height 11
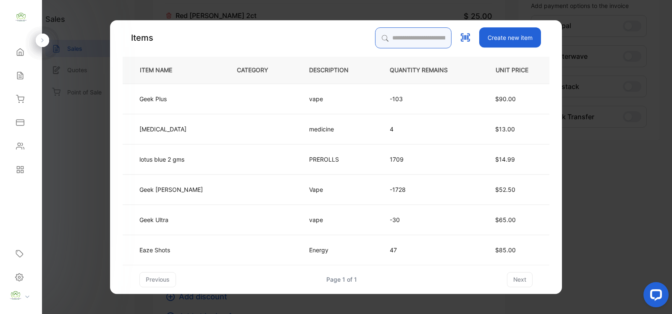
click at [375, 39] on input "search" at bounding box center [413, 37] width 76 height 21
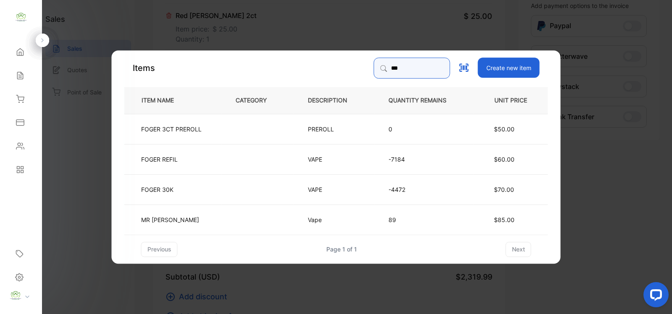
type input "***"
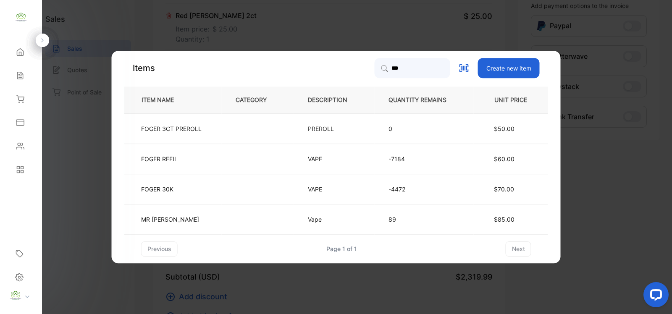
click at [219, 160] on td "FOGER REFIL" at bounding box center [172, 159] width 97 height 30
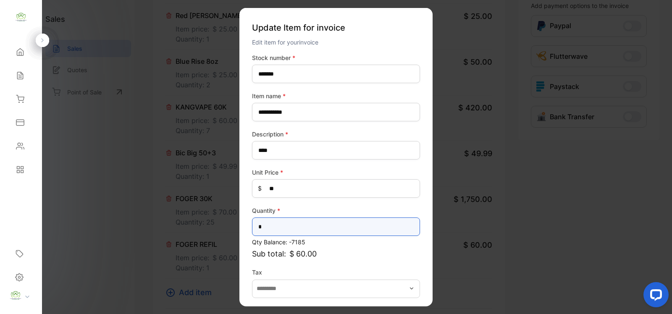
click at [278, 225] on input "*" at bounding box center [336, 227] width 168 height 18
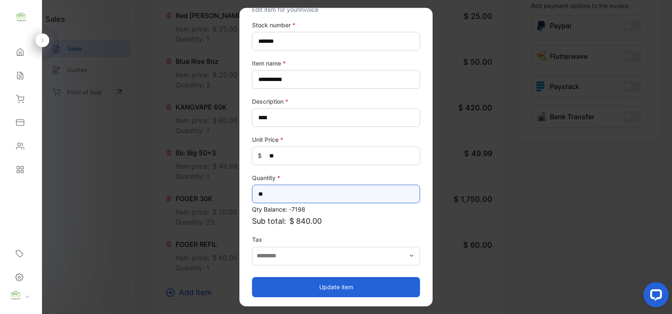
type input "**"
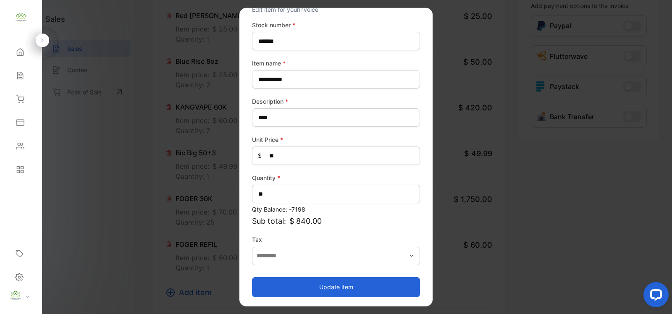
click at [406, 225] on p "Sub total: $ 840.00" at bounding box center [336, 220] width 168 height 11
click at [333, 284] on button "Update item" at bounding box center [336, 287] width 168 height 20
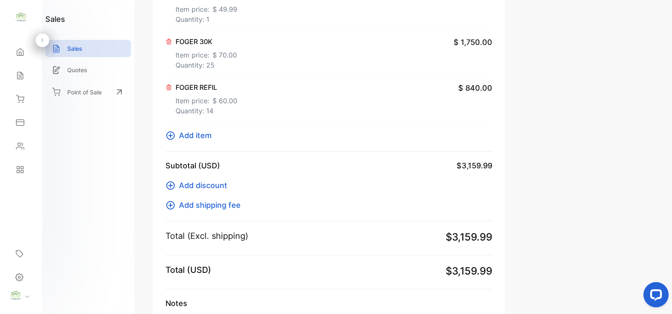
scroll to position [476, 0]
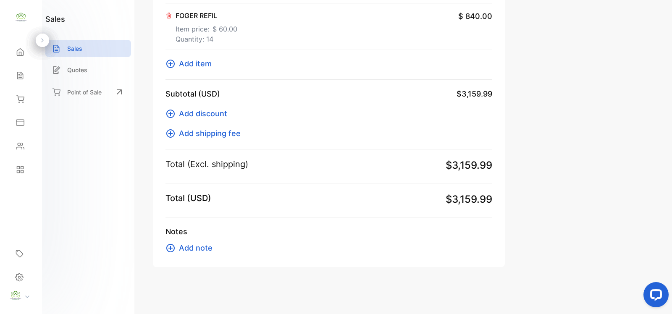
click at [196, 64] on span "Add item" at bounding box center [195, 63] width 33 height 11
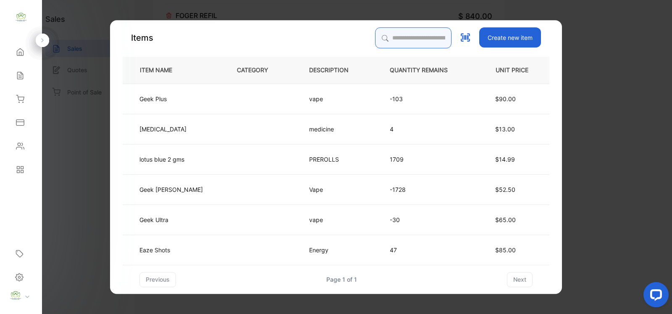
click at [381, 37] on input "search" at bounding box center [413, 37] width 76 height 21
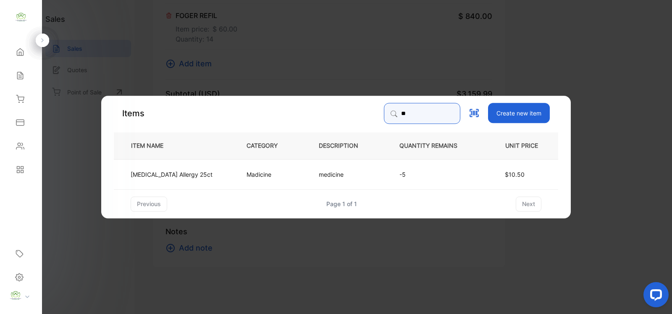
type input "*"
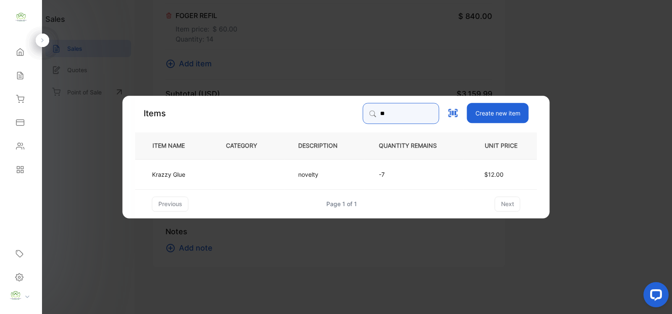
type input "*"
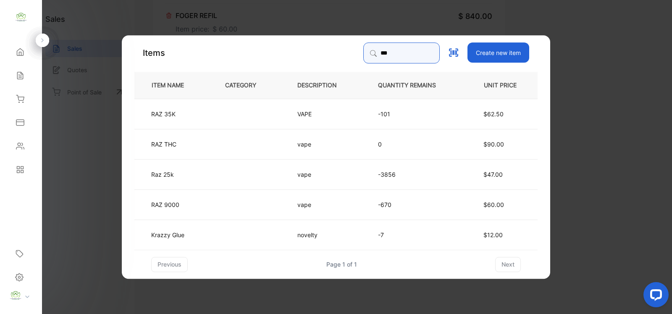
type input "***"
click at [258, 114] on td at bounding box center [247, 113] width 72 height 30
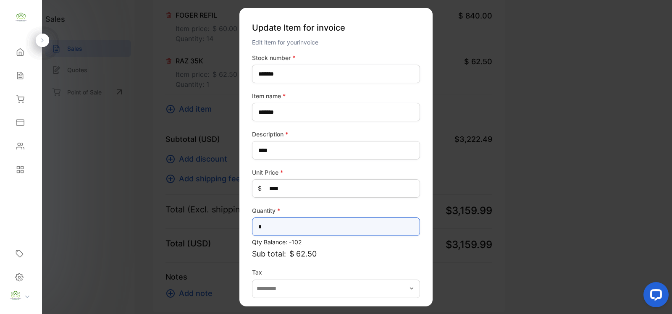
click at [276, 227] on input "*" at bounding box center [336, 227] width 168 height 18
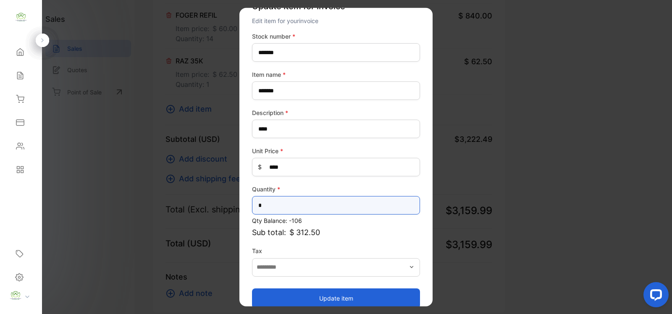
scroll to position [33, 0]
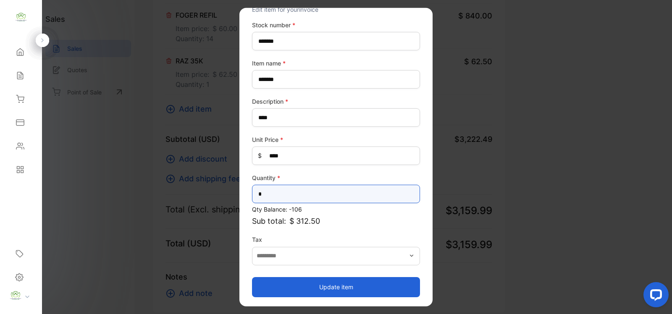
type input "*"
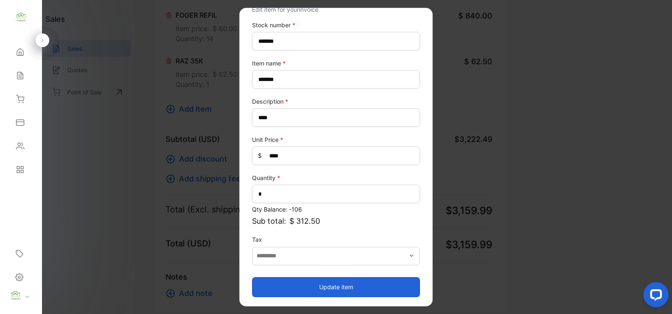
click at [343, 287] on button "Update item" at bounding box center [336, 287] width 168 height 20
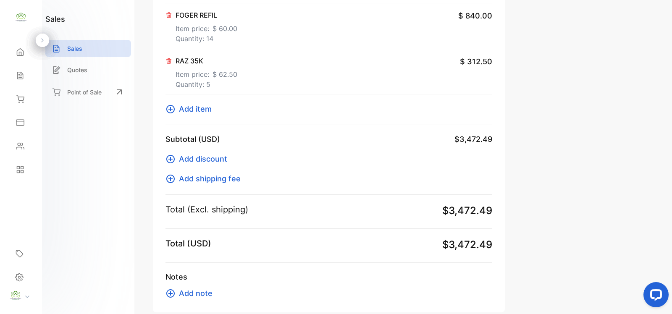
click at [202, 110] on span "Add item" at bounding box center [195, 108] width 33 height 11
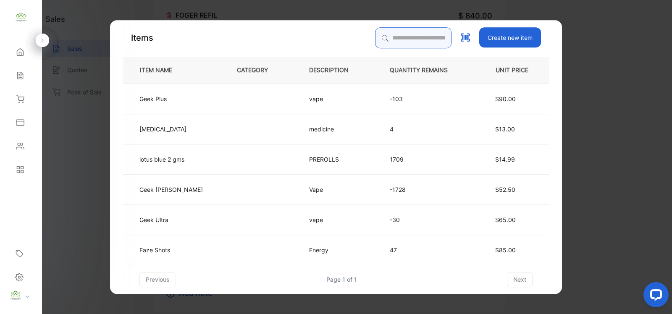
click at [375, 40] on input "search" at bounding box center [413, 37] width 76 height 21
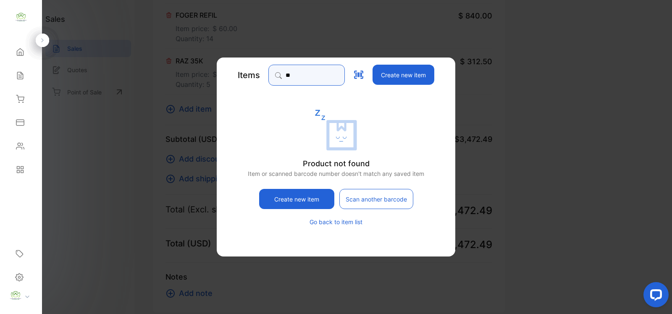
type input "*"
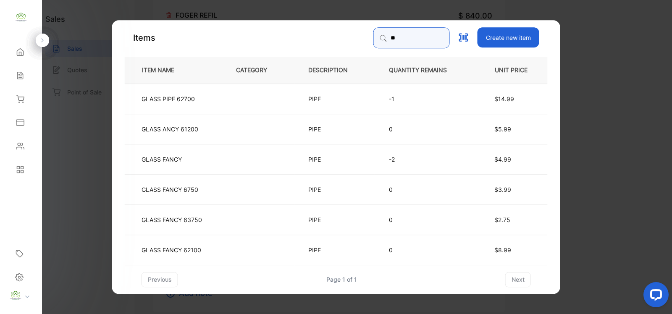
type input "*"
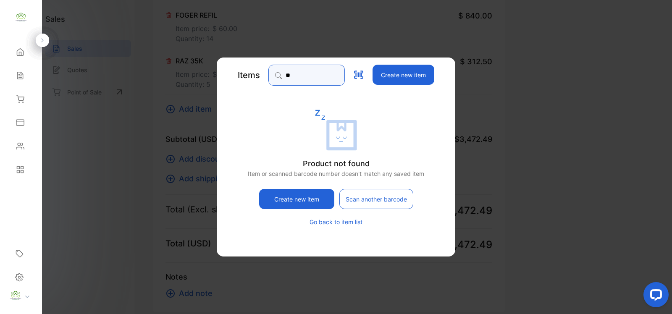
type input "*"
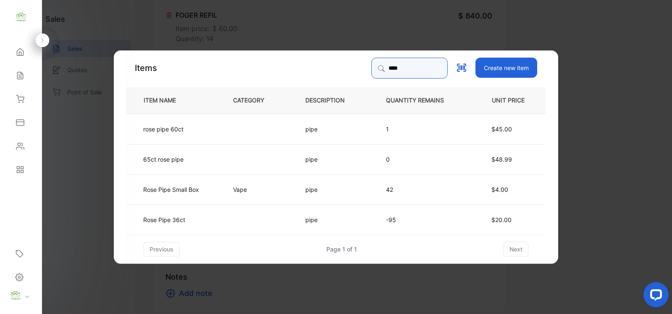
type input "****"
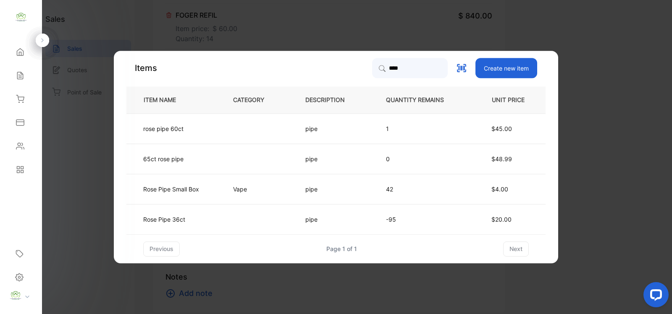
click at [220, 221] on td at bounding box center [255, 219] width 72 height 30
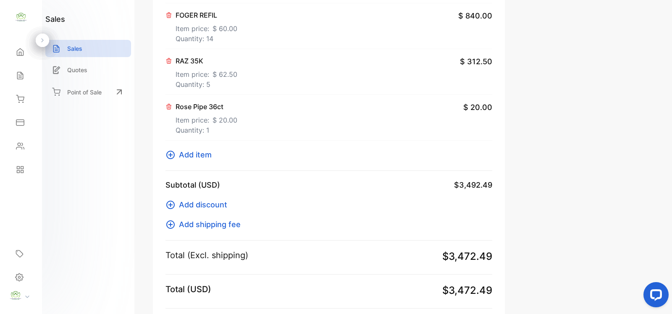
click at [196, 157] on span "Add item" at bounding box center [195, 154] width 33 height 11
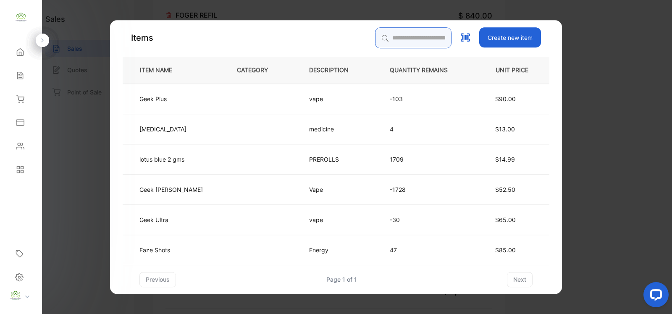
click at [379, 40] on input "search" at bounding box center [413, 37] width 76 height 21
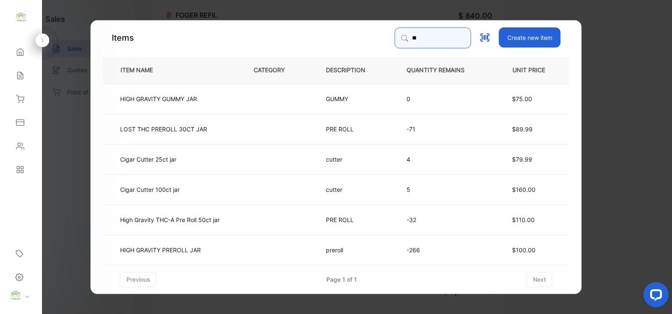
type input "*"
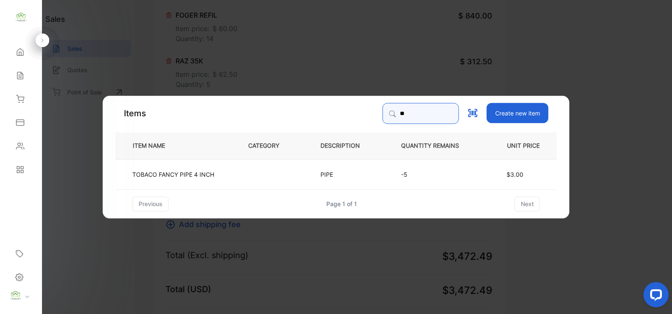
type input "*"
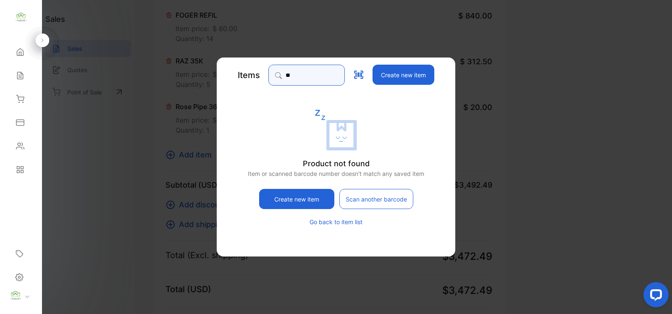
type input "*"
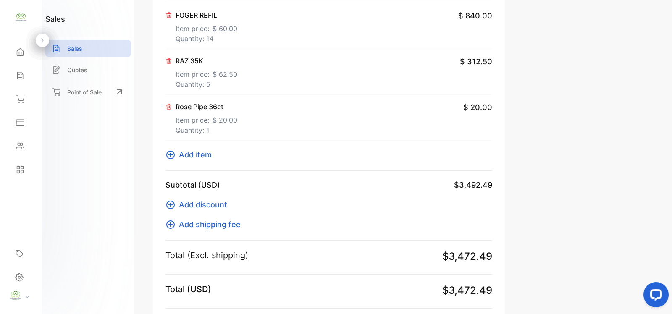
click at [206, 154] on span "Add item" at bounding box center [195, 154] width 33 height 11
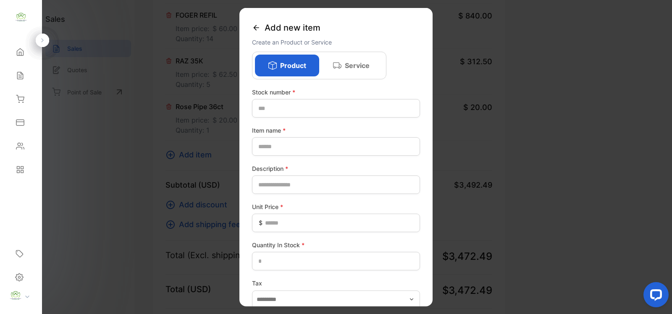
click at [257, 26] on icon at bounding box center [256, 28] width 8 height 8
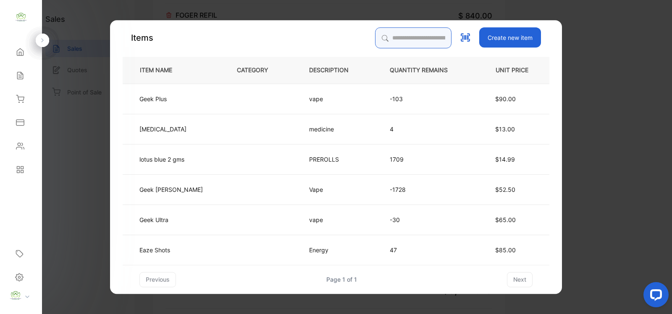
click at [385, 37] on input "search" at bounding box center [413, 37] width 76 height 21
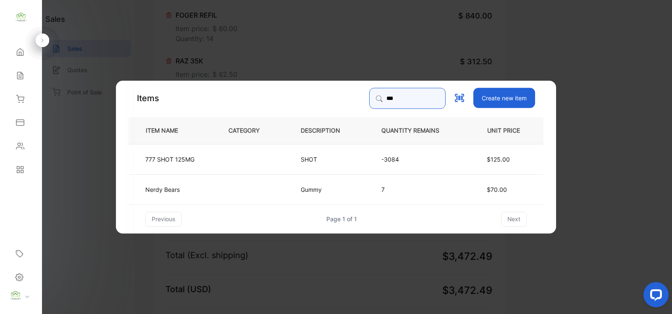
type input "***"
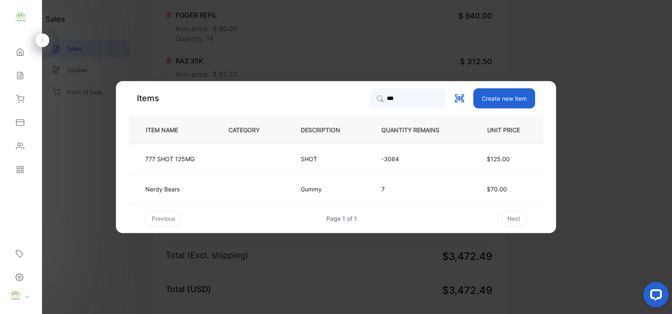
click at [239, 157] on td at bounding box center [251, 159] width 72 height 30
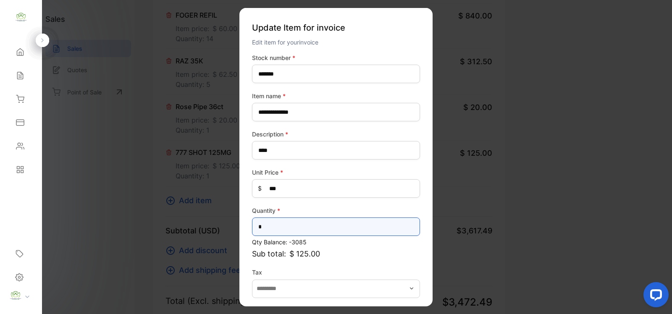
click at [271, 226] on input "*" at bounding box center [336, 227] width 168 height 18
type input "*"
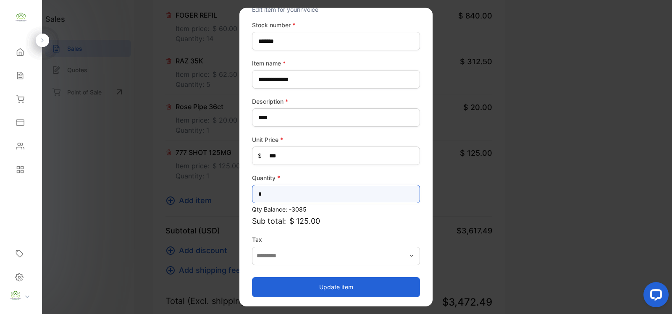
type input "**"
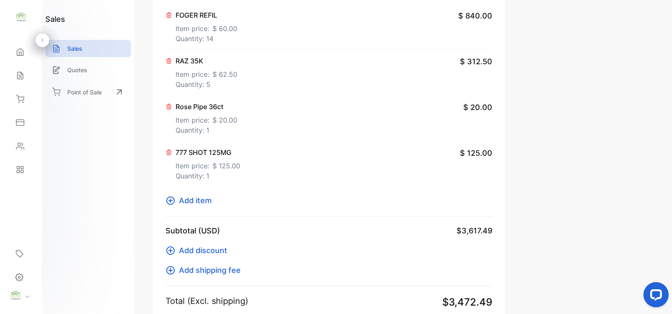
drag, startPoint x: 465, startPoint y: 232, endPoint x: 458, endPoint y: 290, distance: 58.4
click at [204, 166] on p "Item price: $ 125.00" at bounding box center [208, 163] width 65 height 13
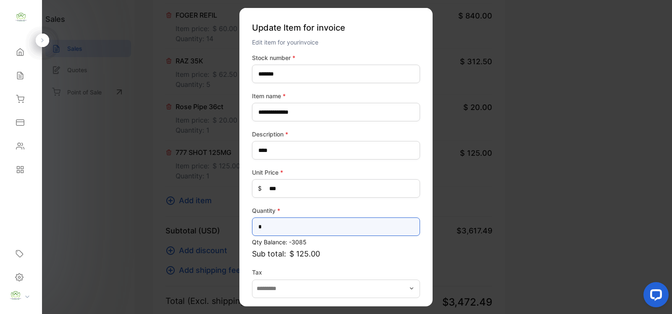
click at [263, 226] on input "*" at bounding box center [336, 227] width 168 height 18
type input "**"
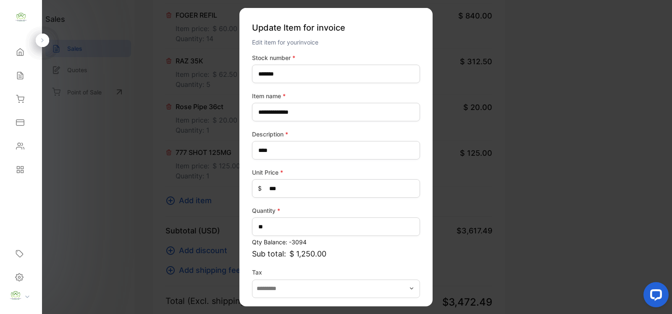
click at [345, 258] on p "Sub total: $ 1,250.00" at bounding box center [336, 253] width 168 height 11
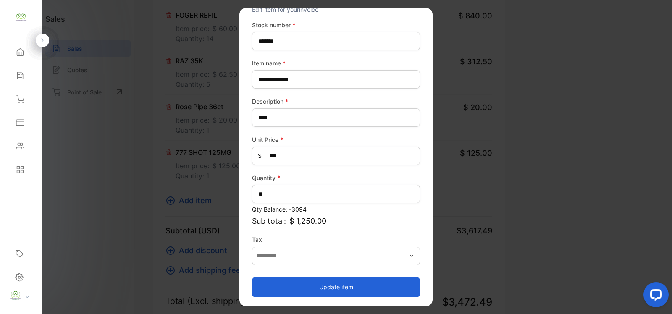
click at [335, 286] on button "Update item" at bounding box center [336, 287] width 168 height 20
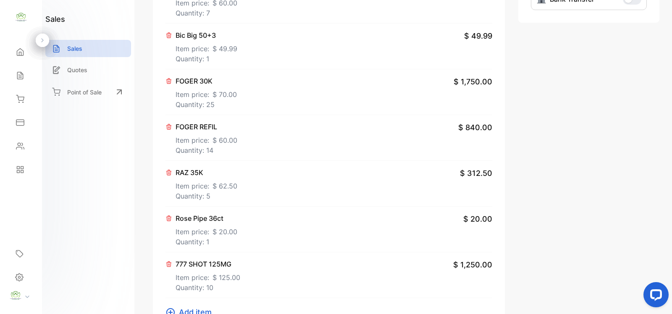
scroll to position [368, 0]
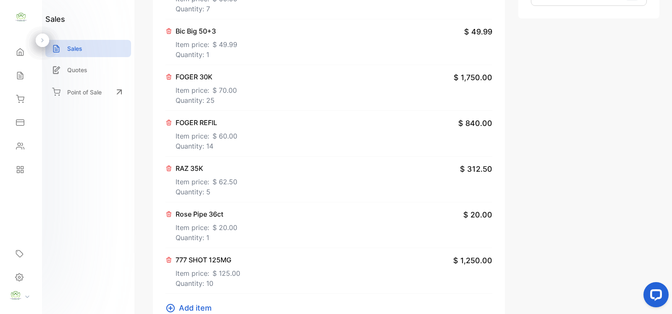
click at [202, 304] on span "Add item" at bounding box center [195, 307] width 33 height 11
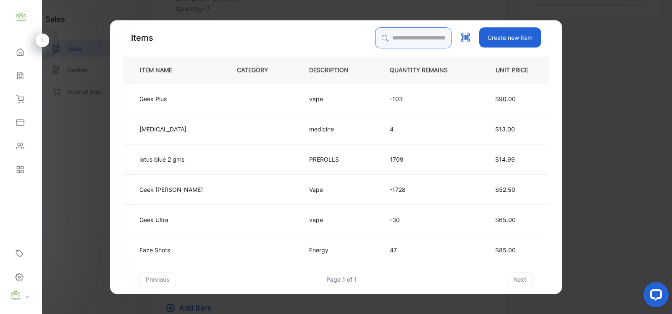
drag, startPoint x: 396, startPoint y: 44, endPoint x: 416, endPoint y: 34, distance: 22.7
click at [414, 35] on input "search" at bounding box center [413, 37] width 76 height 21
type input "*"
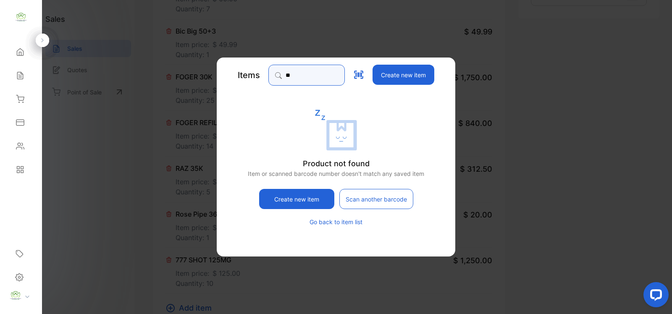
type input "*"
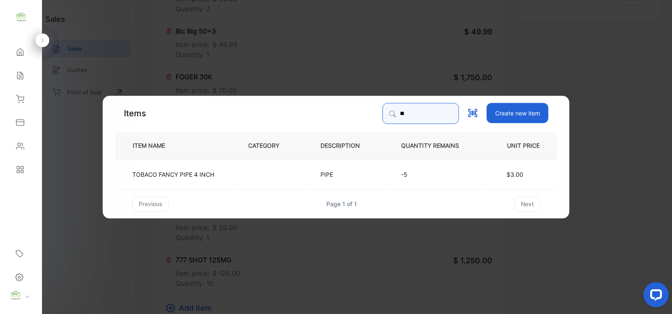
type input "*"
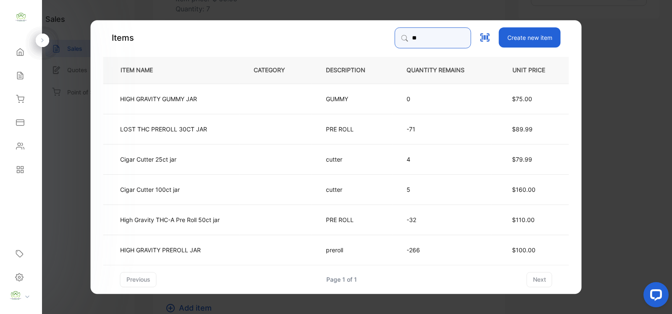
type input "*"
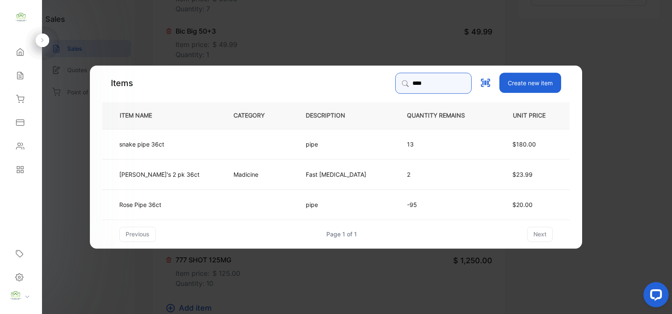
type input "****"
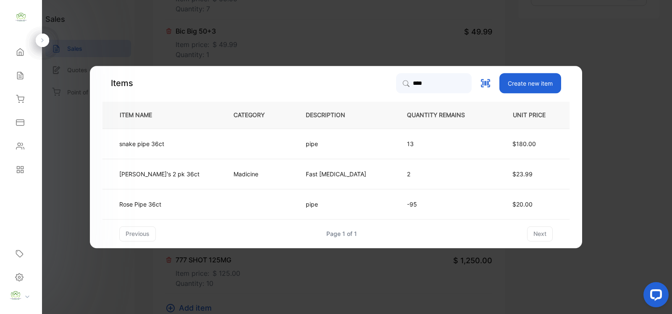
click at [349, 213] on td "pipe" at bounding box center [342, 204] width 101 height 30
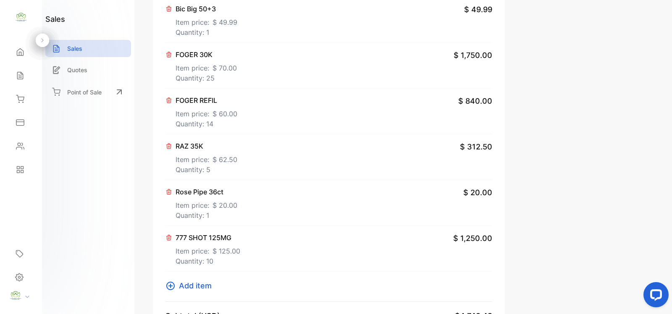
scroll to position [367, 0]
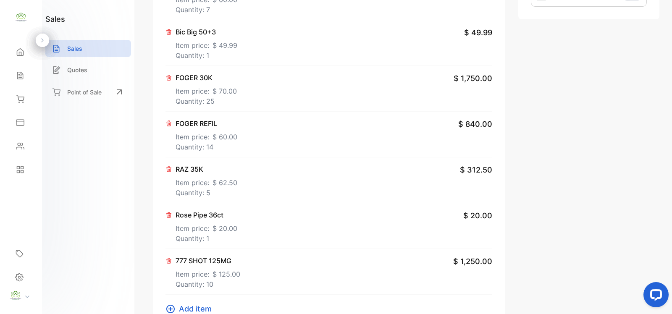
click at [211, 187] on p "Item price: $ 62.50" at bounding box center [207, 180] width 62 height 13
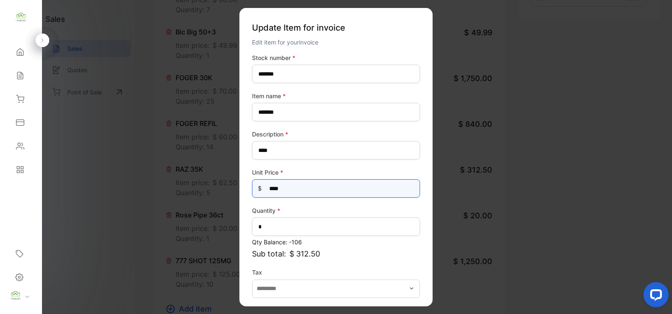
drag, startPoint x: 365, startPoint y: 189, endPoint x: 215, endPoint y: 194, distance: 150.0
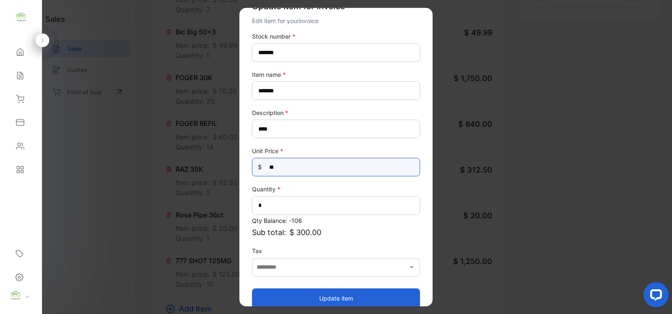
scroll to position [33, 0]
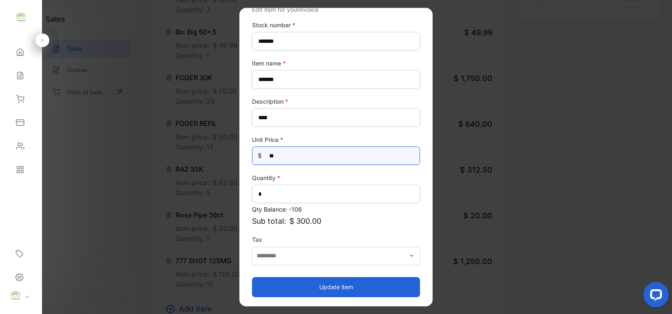
type Price-inputprice "**"
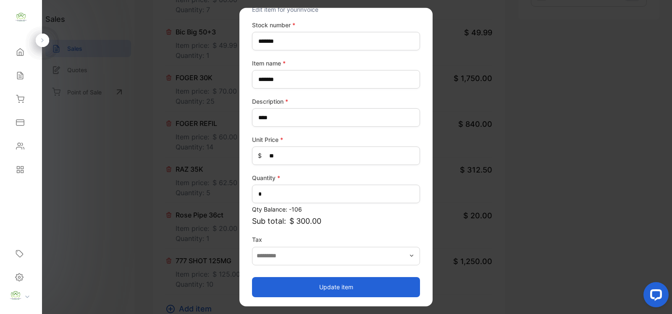
click at [357, 286] on button "Update item" at bounding box center [336, 287] width 168 height 20
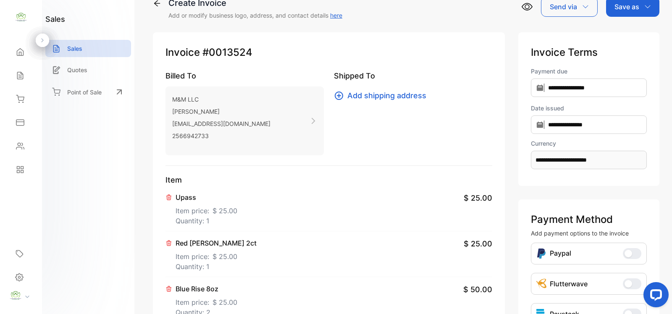
scroll to position [0, 0]
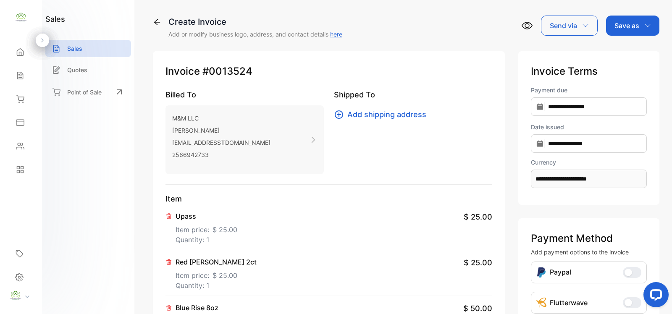
drag, startPoint x: 630, startPoint y: 19, endPoint x: 632, endPoint y: 34, distance: 14.8
click at [630, 21] on div "Save as" at bounding box center [632, 26] width 53 height 20
click at [628, 52] on div "Invoice" at bounding box center [630, 53] width 48 height 17
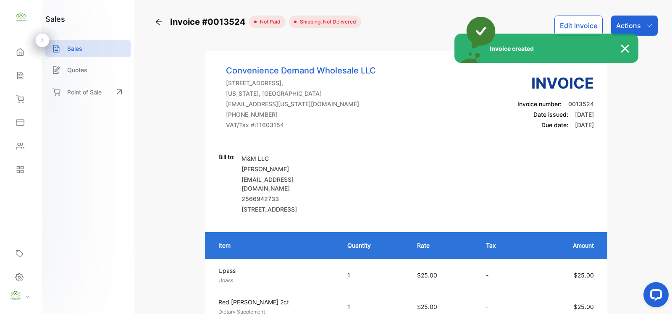
click at [643, 22] on div "Invoice created" at bounding box center [336, 157] width 672 height 314
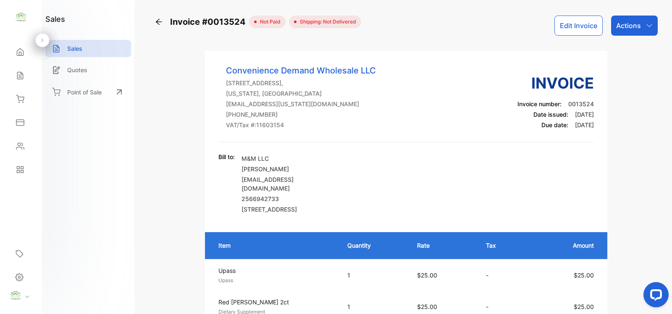
click at [643, 22] on div "Actions" at bounding box center [634, 26] width 47 height 20
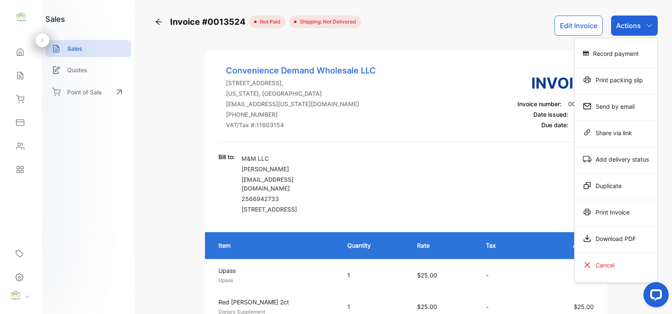
click at [599, 209] on div "Print Invoice" at bounding box center [616, 212] width 83 height 17
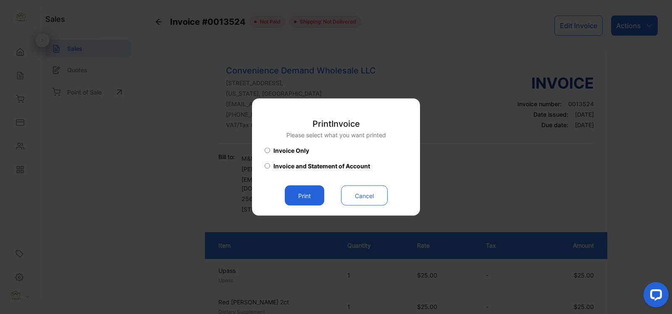
click at [303, 191] on button "Print" at bounding box center [304, 196] width 39 height 20
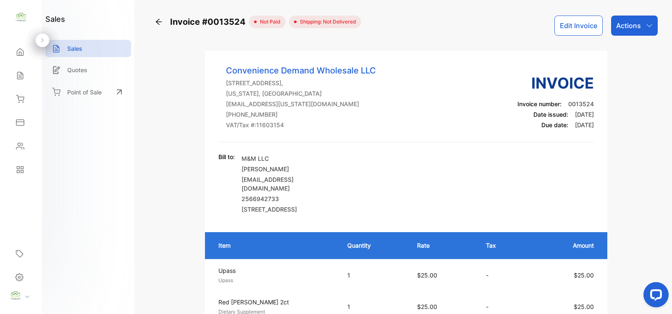
click at [591, 24] on button "Edit Invoice" at bounding box center [578, 26] width 48 height 20
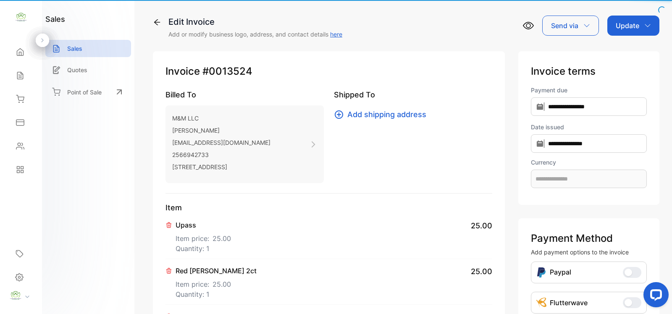
type input "**********"
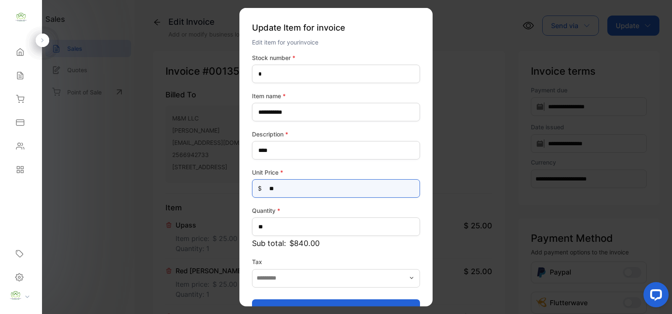
drag, startPoint x: 324, startPoint y: 186, endPoint x: 100, endPoint y: 196, distance: 224.5
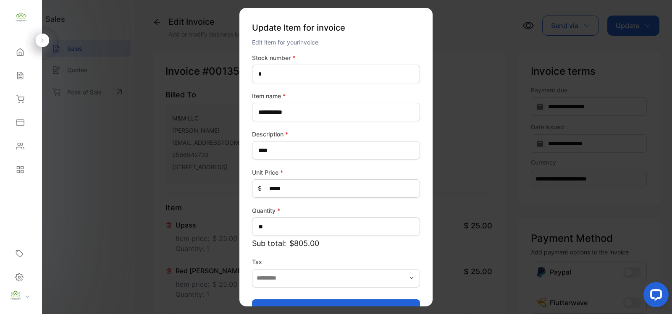
click at [412, 299] on button "Update item" at bounding box center [336, 309] width 168 height 20
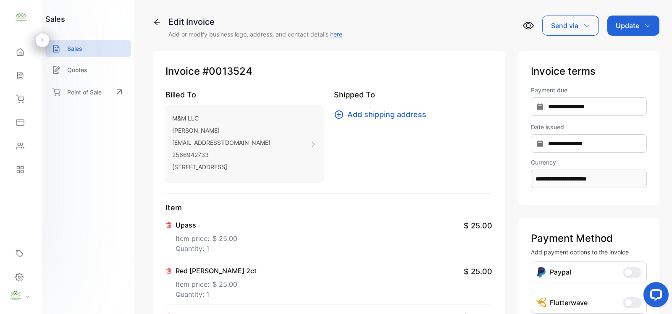
click at [635, 24] on p "Update" at bounding box center [628, 26] width 24 height 10
click at [622, 45] on div "Invoice" at bounding box center [635, 53] width 48 height 17
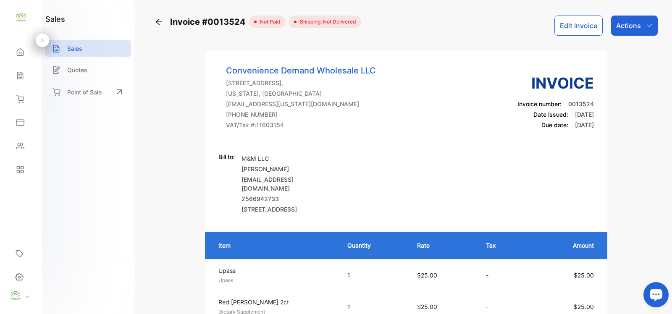
drag, startPoint x: 629, startPoint y: 16, endPoint x: 631, endPoint y: 22, distance: 6.6
click at [630, 16] on div "Actions" at bounding box center [634, 26] width 47 height 20
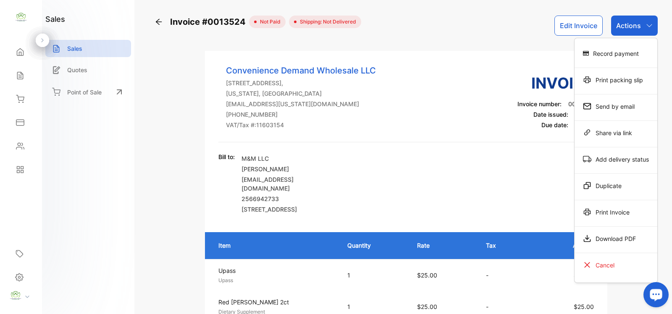
click at [619, 211] on div "Print Invoice" at bounding box center [616, 212] width 83 height 17
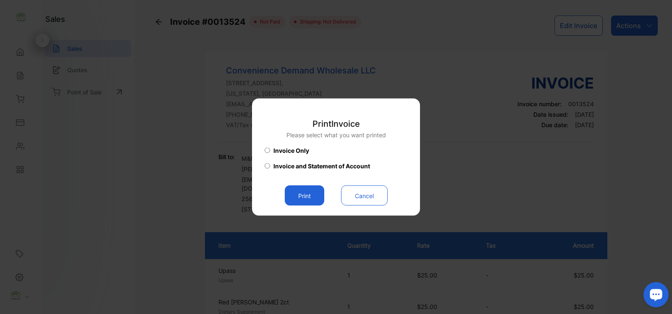
click at [304, 194] on button "Print" at bounding box center [304, 196] width 39 height 20
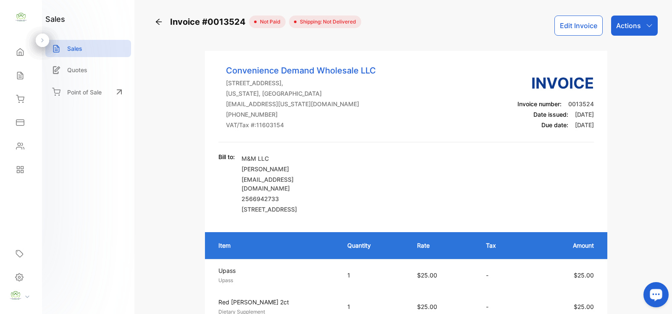
click at [647, 26] on icon "button" at bounding box center [648, 25] width 5 height 3
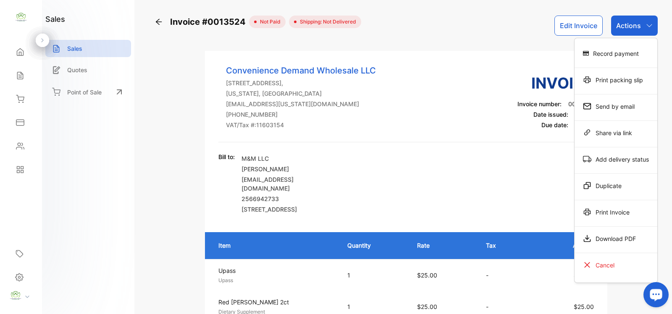
click at [623, 48] on div "Record payment" at bounding box center [616, 53] width 83 height 17
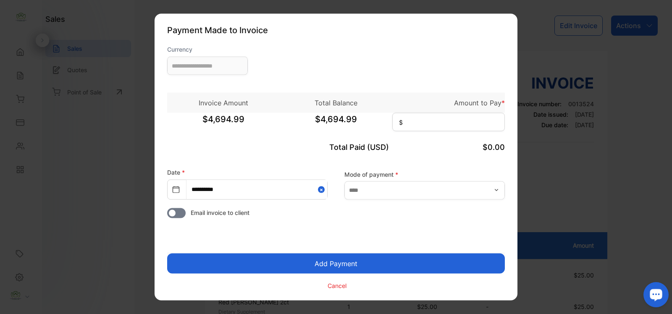
type input "**********"
click at [423, 122] on input at bounding box center [448, 122] width 113 height 18
type input "********"
click at [374, 263] on button "Add Payment" at bounding box center [336, 264] width 338 height 20
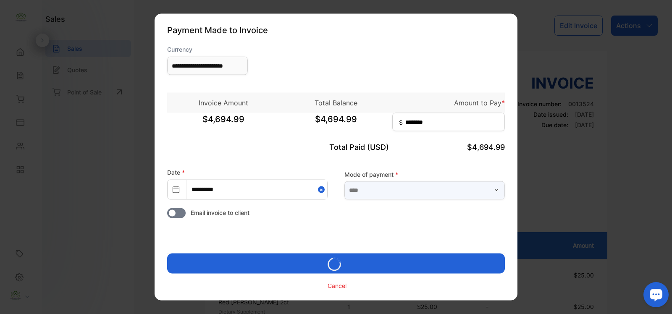
drag, startPoint x: 399, startPoint y: 189, endPoint x: 398, endPoint y: 194, distance: 4.7
click at [399, 189] on input "text" at bounding box center [424, 190] width 160 height 18
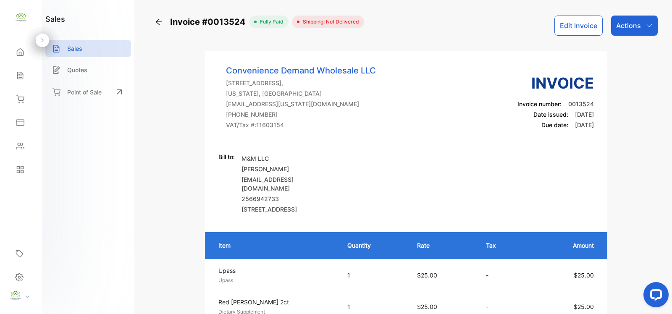
click at [158, 18] on icon at bounding box center [159, 22] width 8 height 8
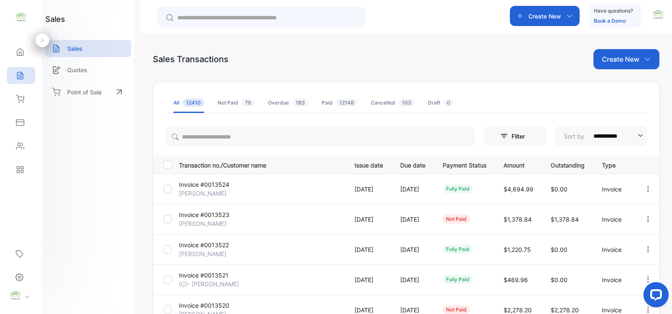
click at [649, 221] on div at bounding box center [647, 219] width 21 height 17
click at [644, 221] on icon "button" at bounding box center [648, 219] width 8 height 8
click at [626, 244] on span "View / Edit Invoice" at bounding box center [628, 243] width 60 height 10
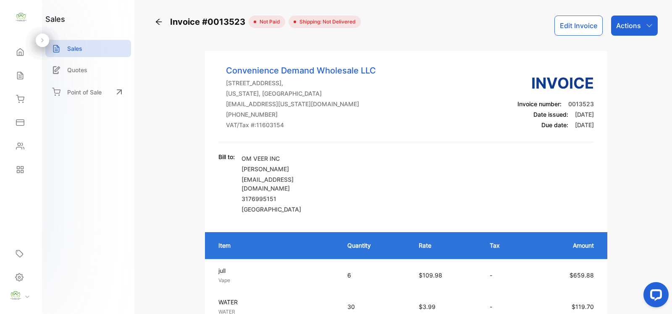
click at [575, 23] on button "Edit Invoice" at bounding box center [578, 26] width 48 height 20
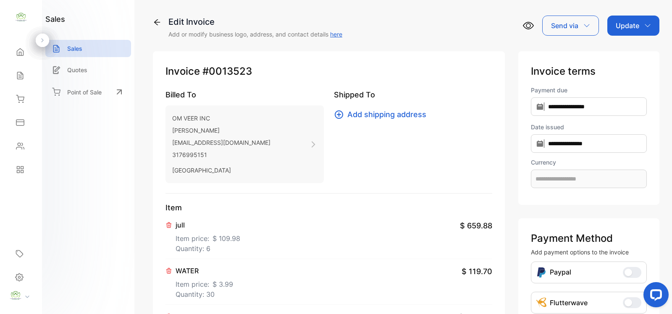
type input "**********"
click at [187, 287] on p "Item price: $ 3.99" at bounding box center [205, 282] width 58 height 13
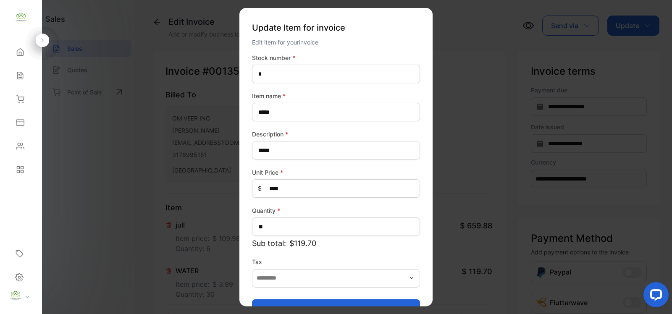
drag, startPoint x: 84, startPoint y: 239, endPoint x: 89, endPoint y: 239, distance: 5.0
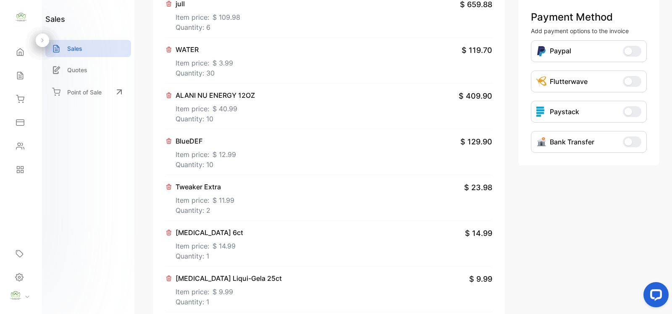
scroll to position [245, 0]
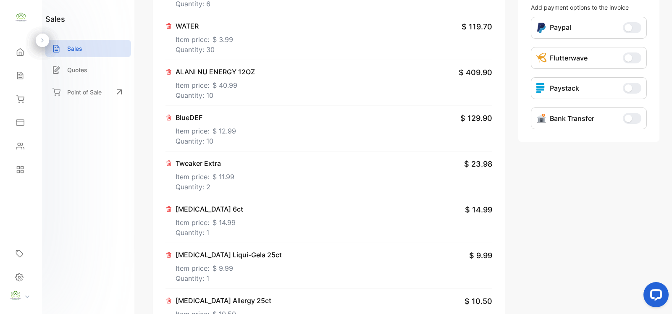
click at [213, 89] on span "$ 40.99" at bounding box center [225, 85] width 25 height 10
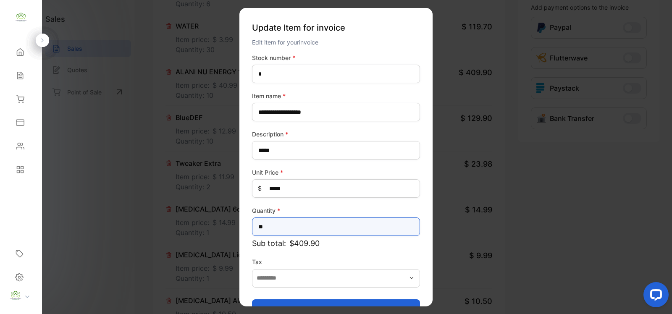
drag, startPoint x: 276, startPoint y: 231, endPoint x: 127, endPoint y: 232, distance: 149.5
type input "*"
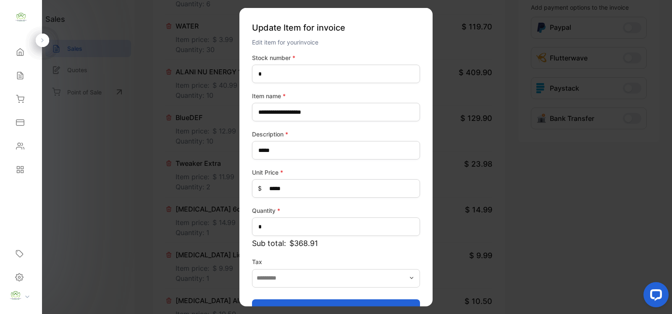
click at [278, 300] on button "Update item" at bounding box center [336, 309] width 168 height 20
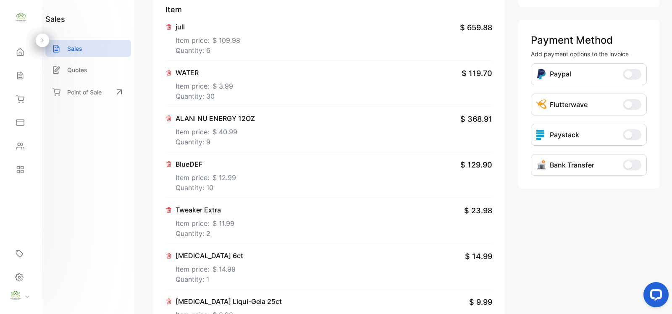
scroll to position [0, 0]
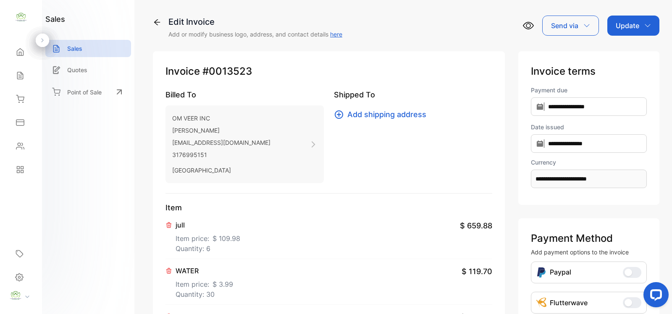
click at [641, 26] on div "Update" at bounding box center [633, 26] width 52 height 20
click at [633, 53] on div "Invoice" at bounding box center [635, 53] width 48 height 17
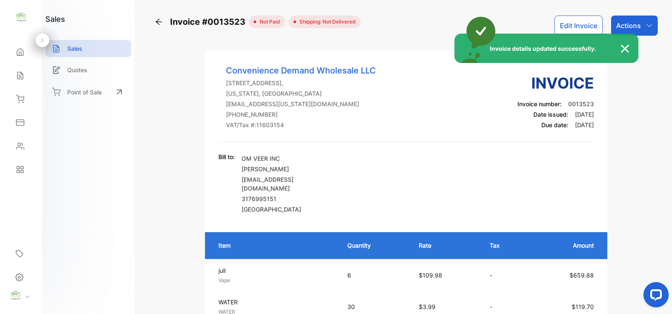
click at [647, 24] on div "Invoice details updated successfully." at bounding box center [336, 157] width 672 height 314
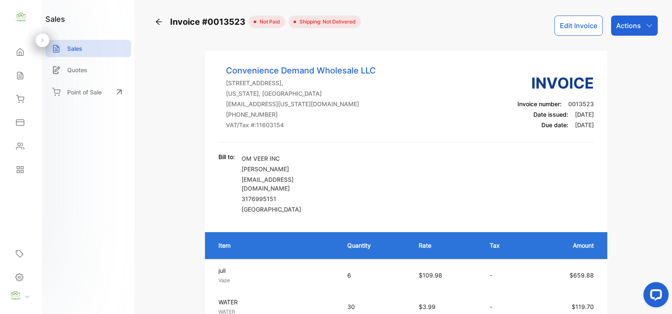
click at [647, 24] on icon "button" at bounding box center [649, 25] width 7 height 7
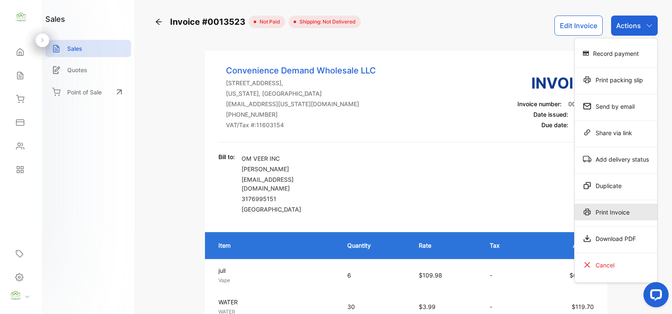
click at [604, 215] on div "Print Invoice" at bounding box center [616, 212] width 83 height 17
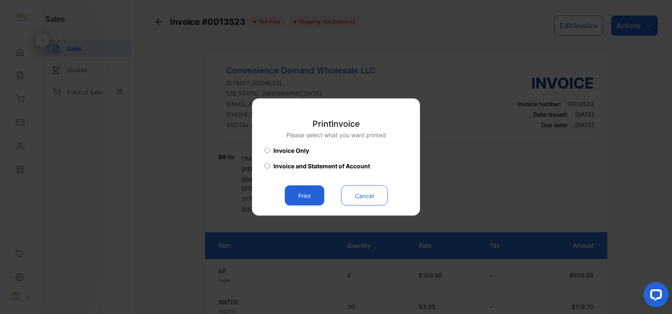
click at [309, 192] on button "Print" at bounding box center [304, 196] width 39 height 20
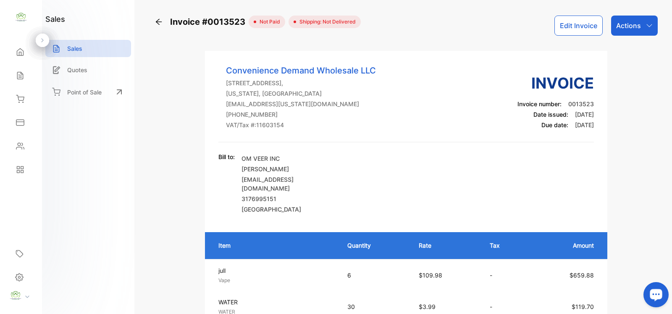
click at [158, 21] on icon at bounding box center [159, 22] width 8 height 8
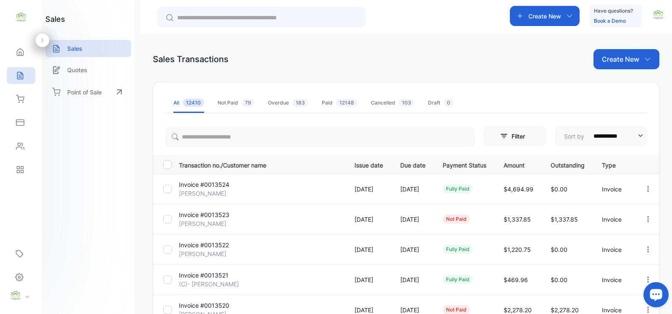
click at [24, 104] on div "Inventory" at bounding box center [21, 99] width 29 height 17
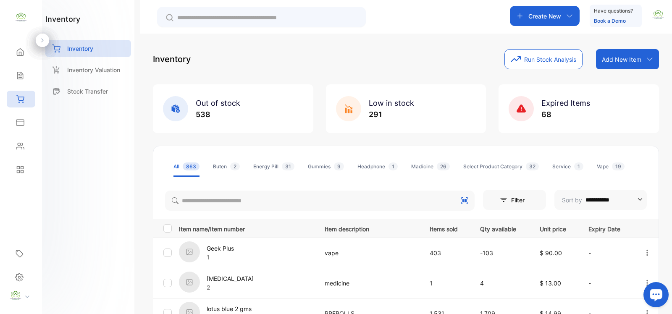
click at [559, 13] on p "Create New" at bounding box center [544, 16] width 33 height 9
click at [668, 95] on div "**********" at bounding box center [406, 191] width 532 height 314
click at [627, 49] on div "Add New Item" at bounding box center [627, 59] width 63 height 20
click at [611, 76] on div "Add item manually" at bounding box center [628, 77] width 60 height 17
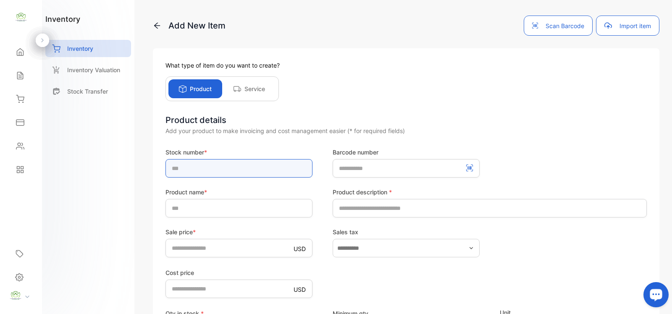
click at [234, 169] on input "text" at bounding box center [238, 168] width 147 height 18
type input "**********"
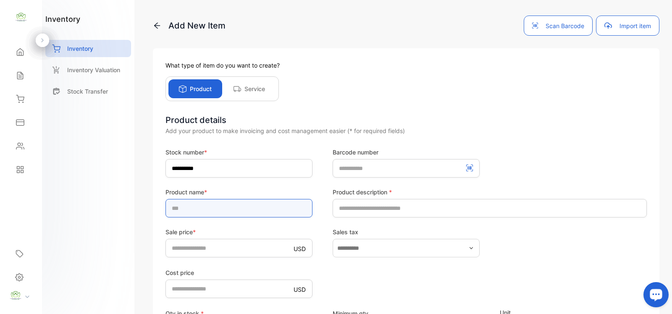
click at [213, 199] on input "text" at bounding box center [238, 208] width 147 height 18
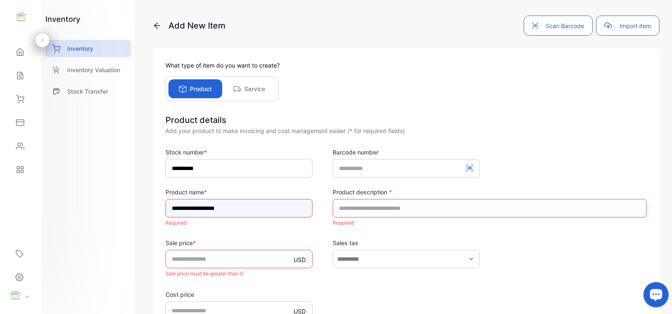
type input "**********"
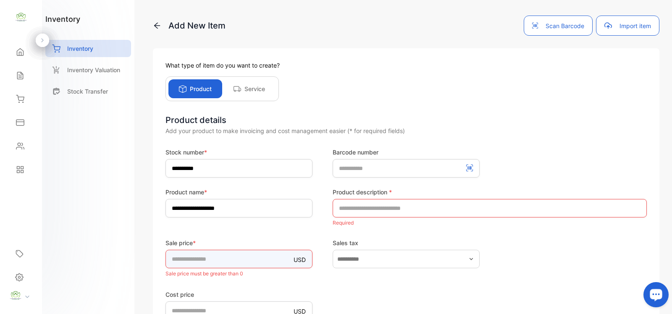
drag, startPoint x: 181, startPoint y: 262, endPoint x: 0, endPoint y: 289, distance: 183.4
click at [0, 289] on div "**********" at bounding box center [336, 165] width 672 height 331
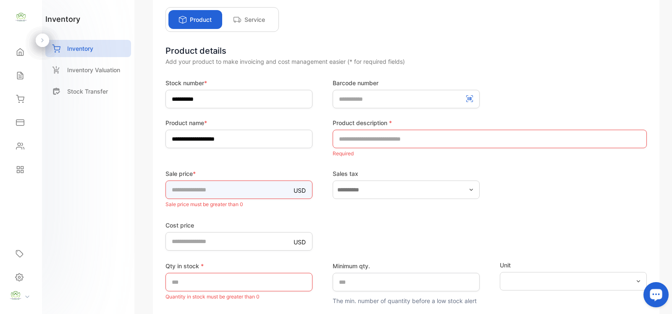
scroll to position [68, 0]
type input "****"
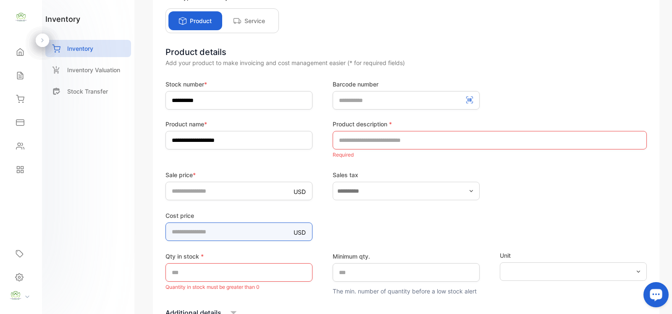
drag, startPoint x: 230, startPoint y: 242, endPoint x: 24, endPoint y: 264, distance: 206.9
click at [24, 264] on div "**********" at bounding box center [336, 165] width 672 height 331
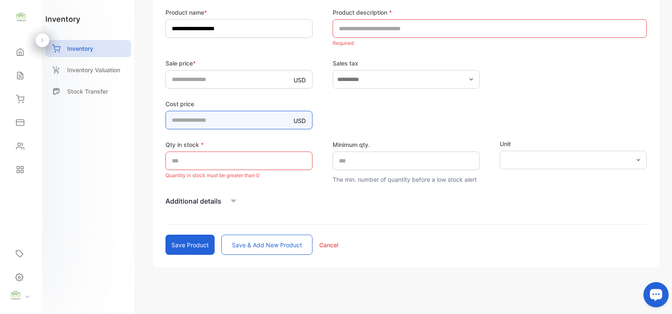
type price-inputcostofitem "*"
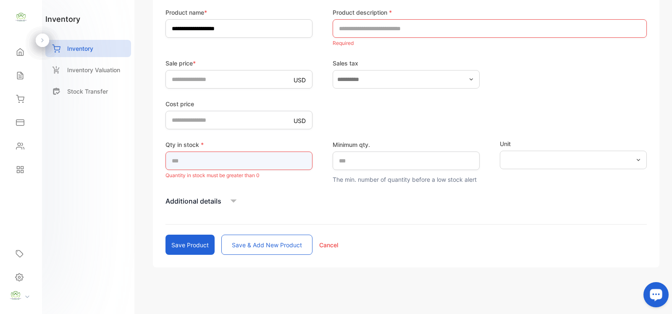
drag, startPoint x: 218, startPoint y: 159, endPoint x: 0, endPoint y: 177, distance: 218.3
click at [0, 177] on div "**********" at bounding box center [336, 165] width 672 height 331
type input "**"
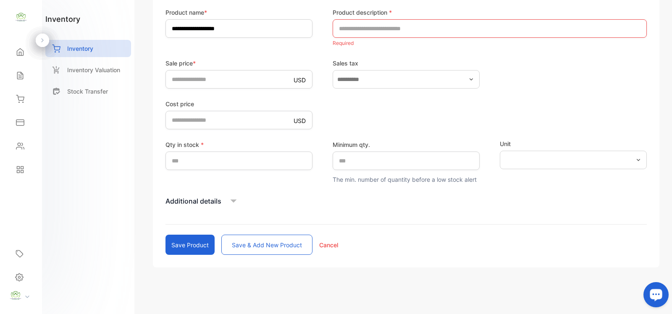
click at [402, 38] on p "Required" at bounding box center [490, 43] width 314 height 11
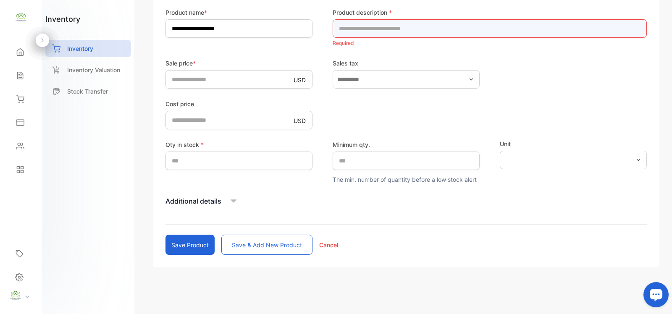
click at [398, 33] on input "text" at bounding box center [490, 28] width 314 height 18
type input "****"
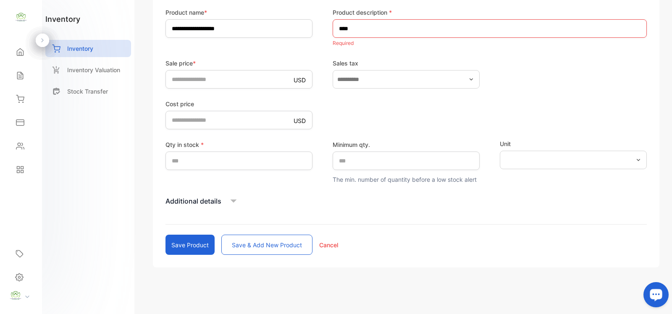
scroll to position [169, 0]
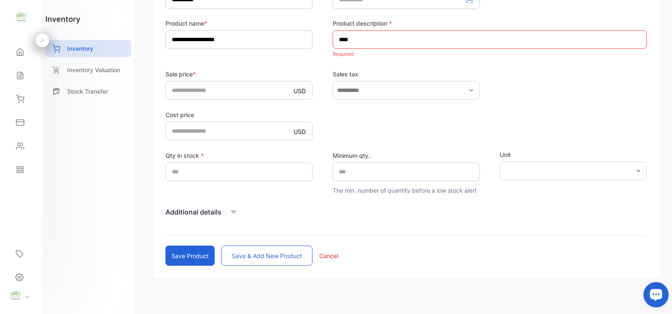
click at [199, 246] on button "Save product" at bounding box center [189, 256] width 49 height 20
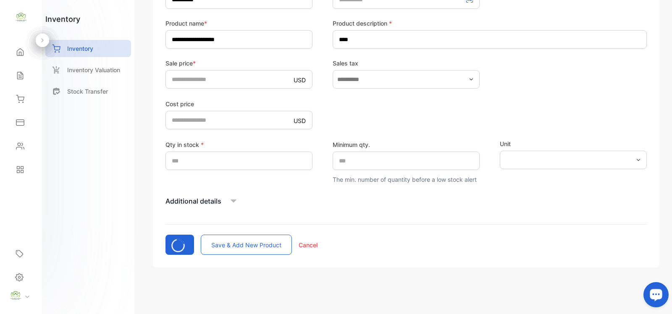
type input "*"
type price-inputcostofitem "*"
type input "*"
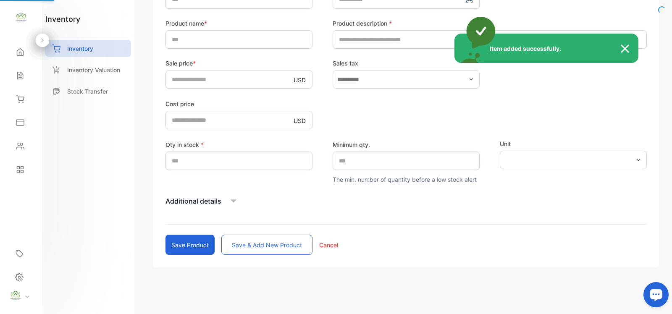
scroll to position [61, 0]
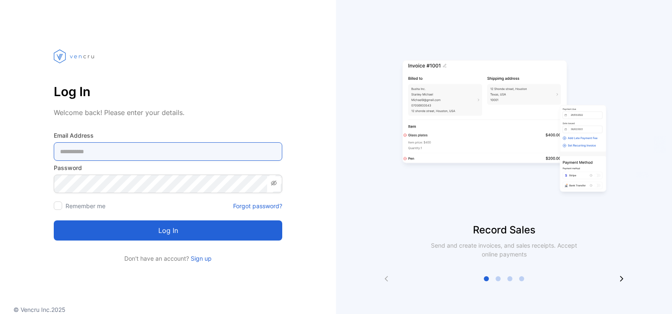
type Address-inputemail "**********"
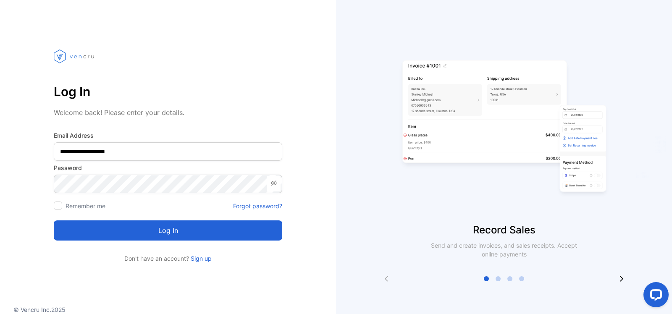
click at [175, 231] on button "Log in" at bounding box center [168, 230] width 228 height 20
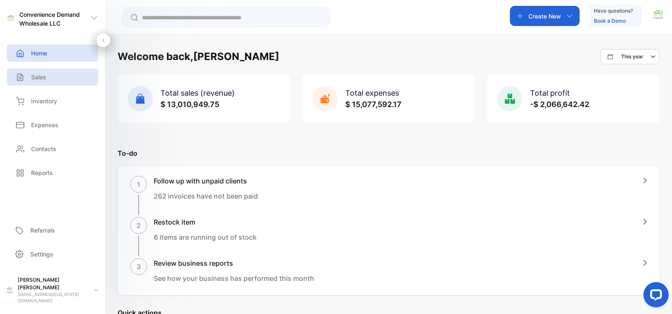
click at [52, 78] on div "Sales" at bounding box center [53, 76] width 92 height 17
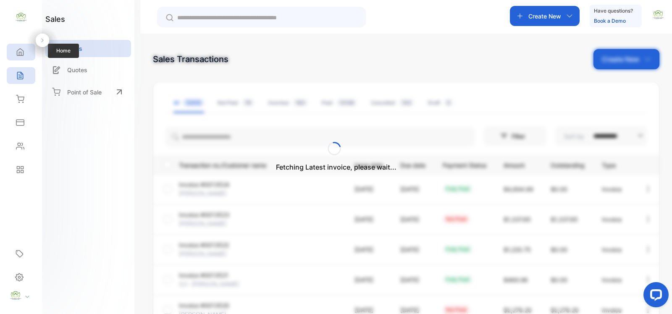
click at [15, 57] on div "Home" at bounding box center [21, 52] width 29 height 17
